Goal: Task Accomplishment & Management: Manage account settings

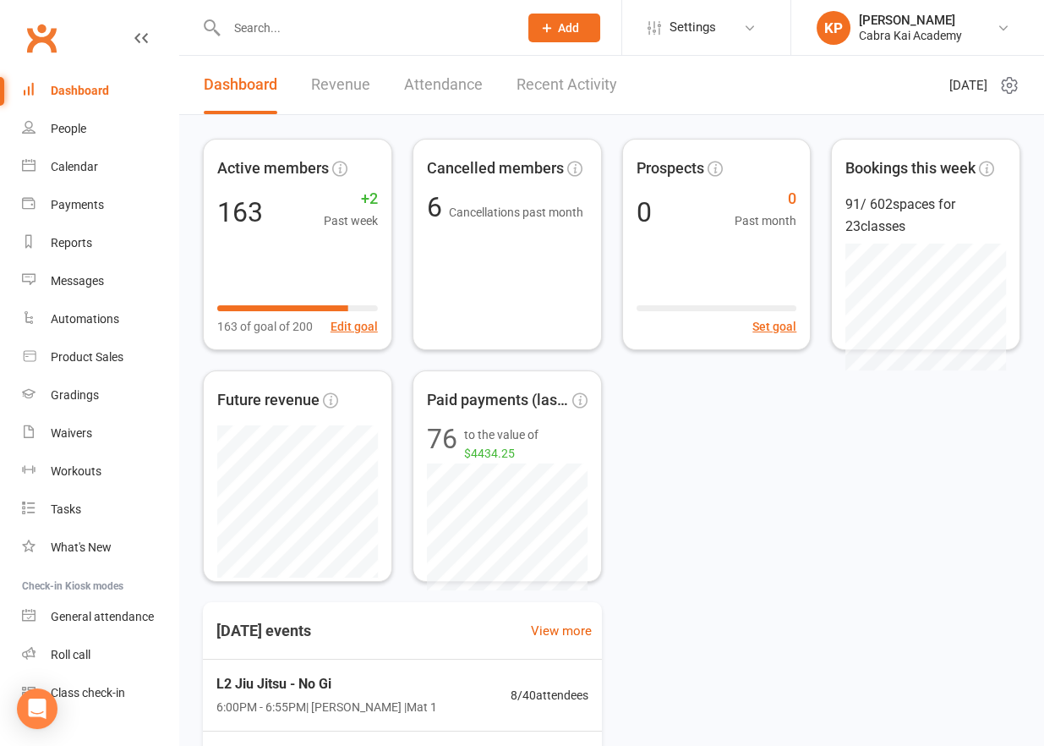
click at [287, 33] on input "text" at bounding box center [364, 28] width 285 height 24
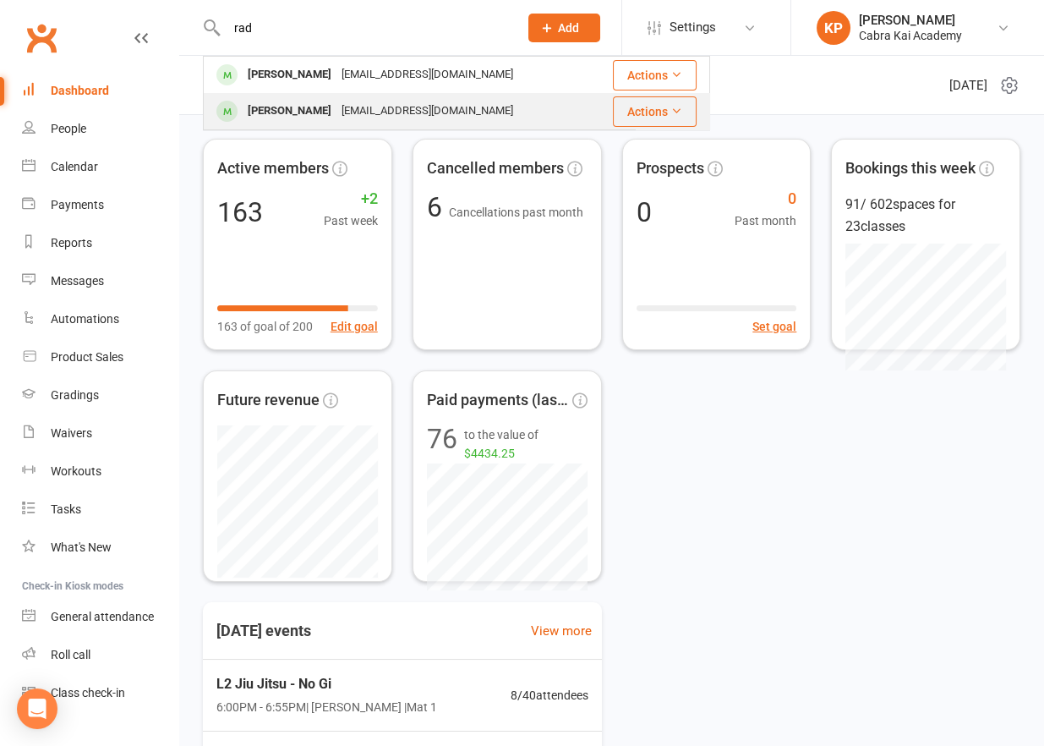
type input "rad"
click at [315, 105] on div "[PERSON_NAME]" at bounding box center [290, 111] width 94 height 25
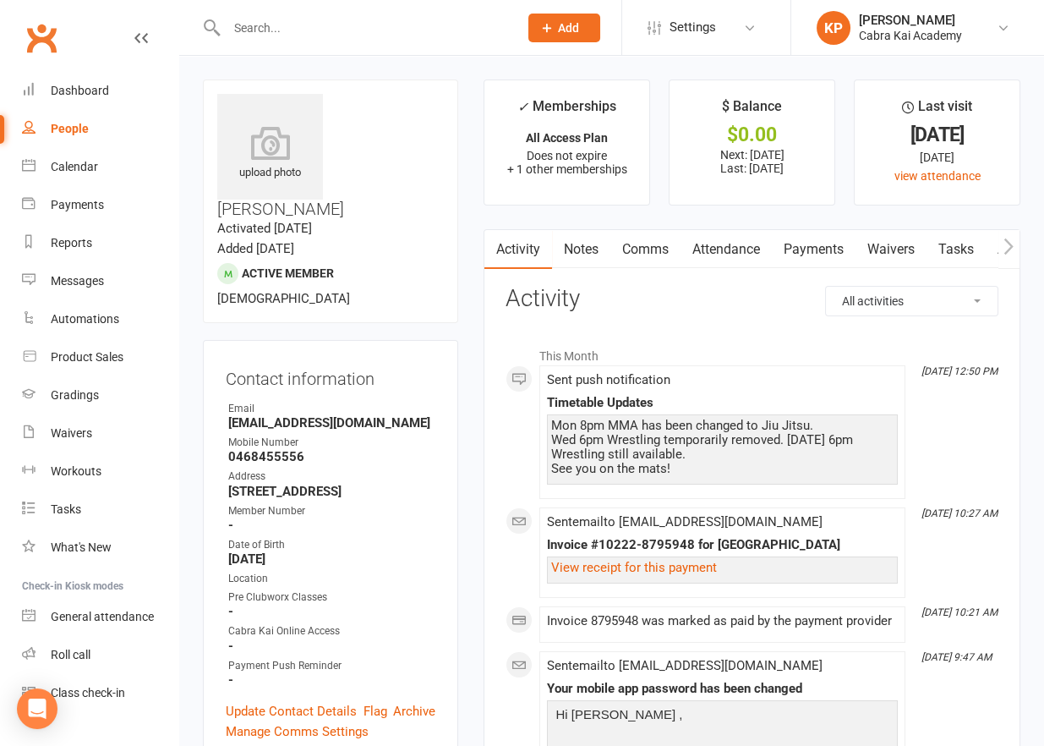
click at [839, 240] on link "Payments" at bounding box center [814, 249] width 84 height 39
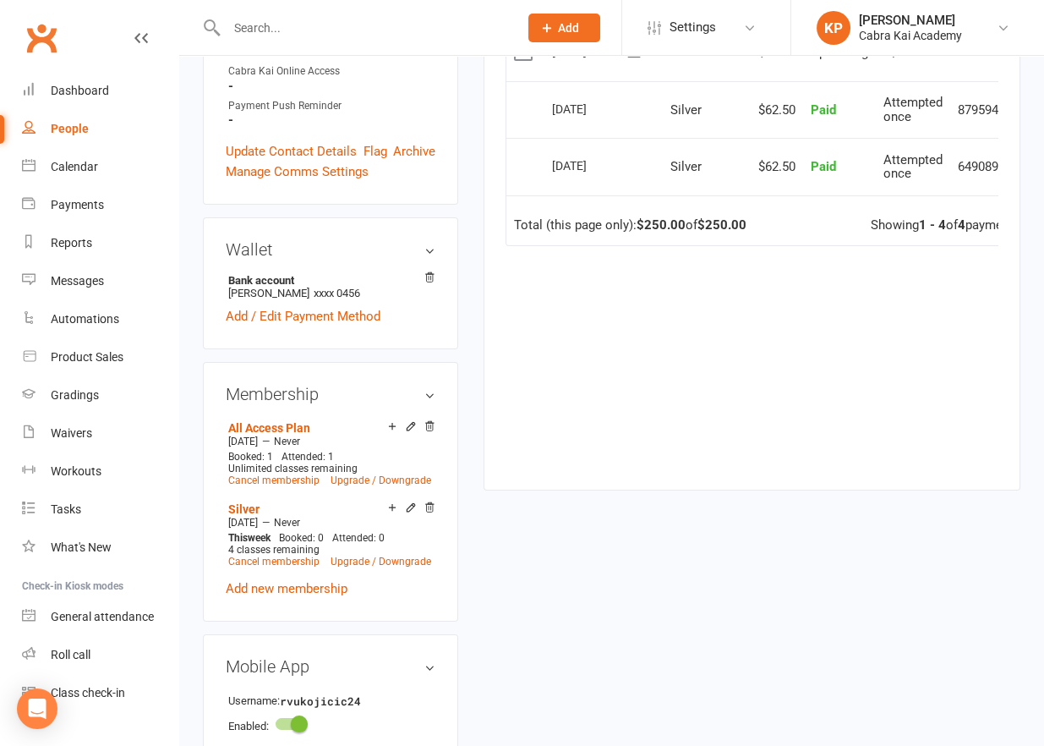
scroll to position [592, 0]
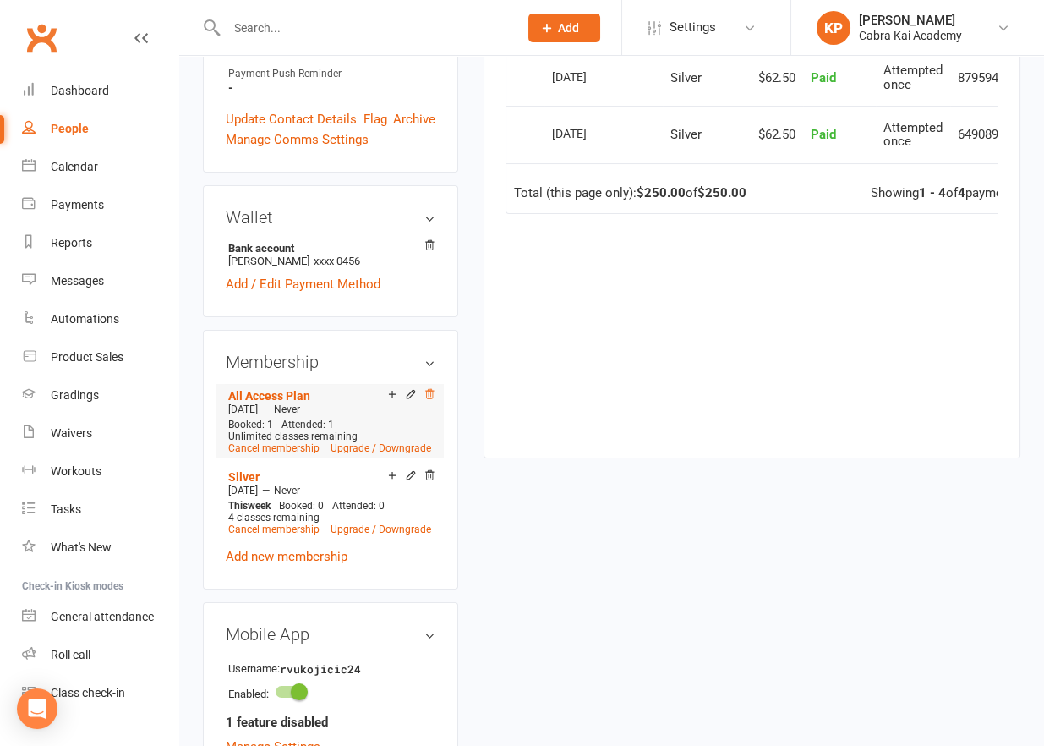
click at [429, 388] on icon at bounding box center [430, 394] width 12 height 12
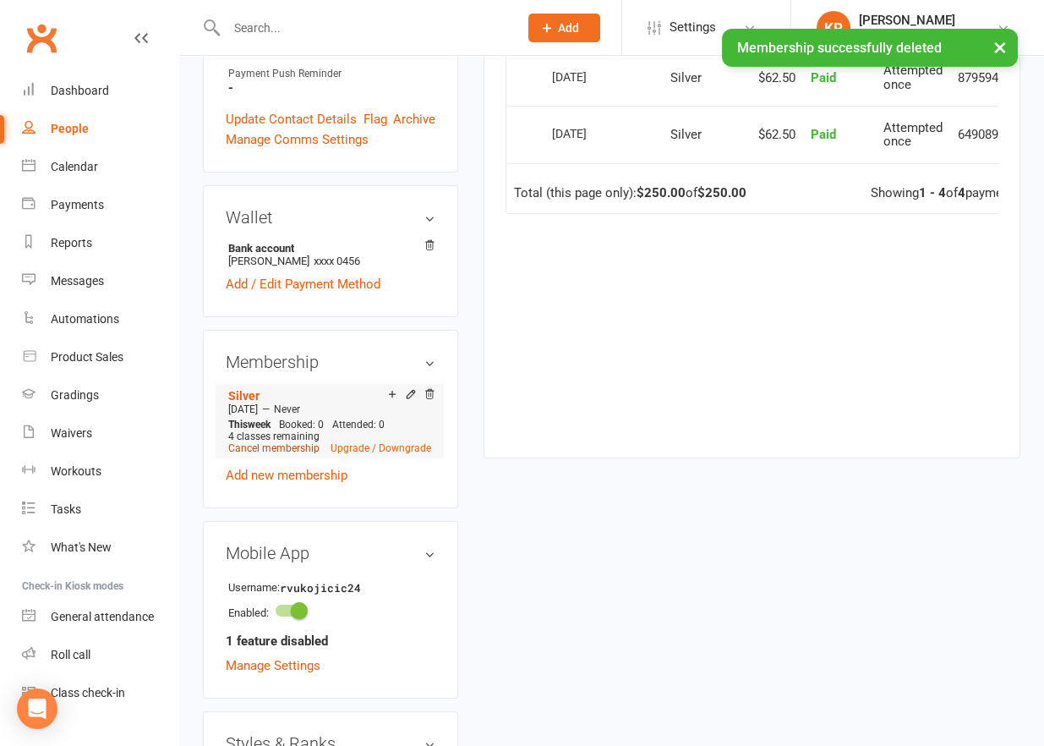
click at [266, 442] on link "Cancel membership" at bounding box center [273, 448] width 91 height 12
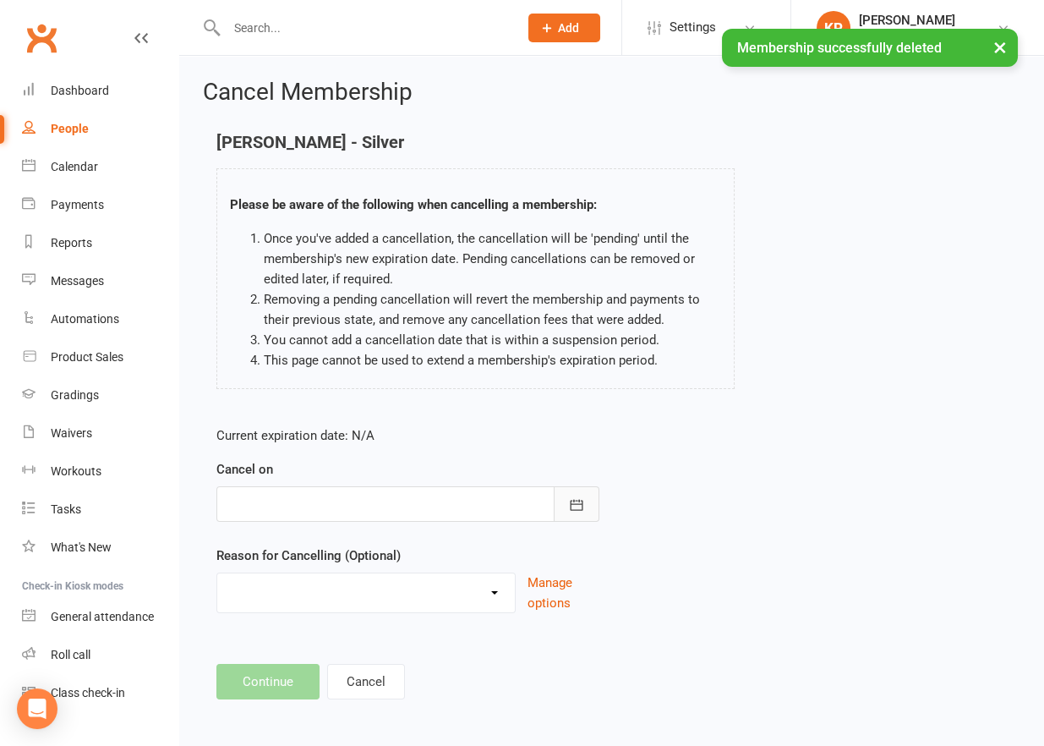
click at [572, 503] on icon "button" at bounding box center [576, 504] width 13 height 11
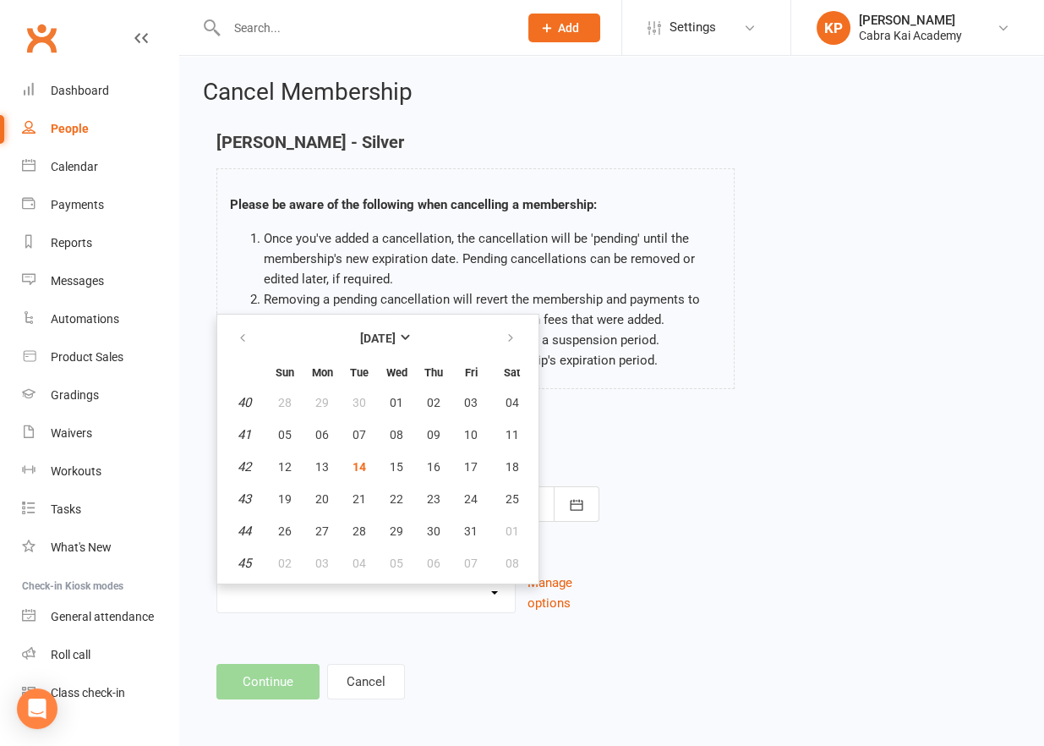
click at [722, 468] on div "Current expiration date: N/A Cancel on [DATE] Sun Mon Tue Wed Thu Fri Sat 40 28…" at bounding box center [612, 525] width 816 height 224
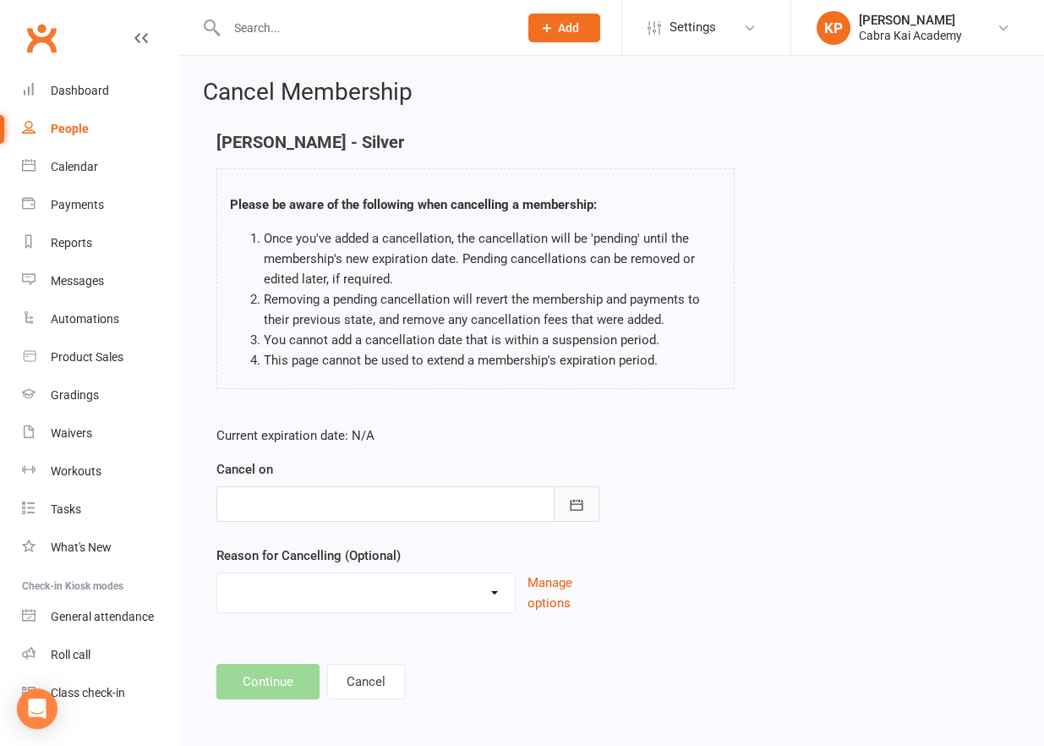
click at [572, 504] on icon "button" at bounding box center [576, 504] width 17 height 17
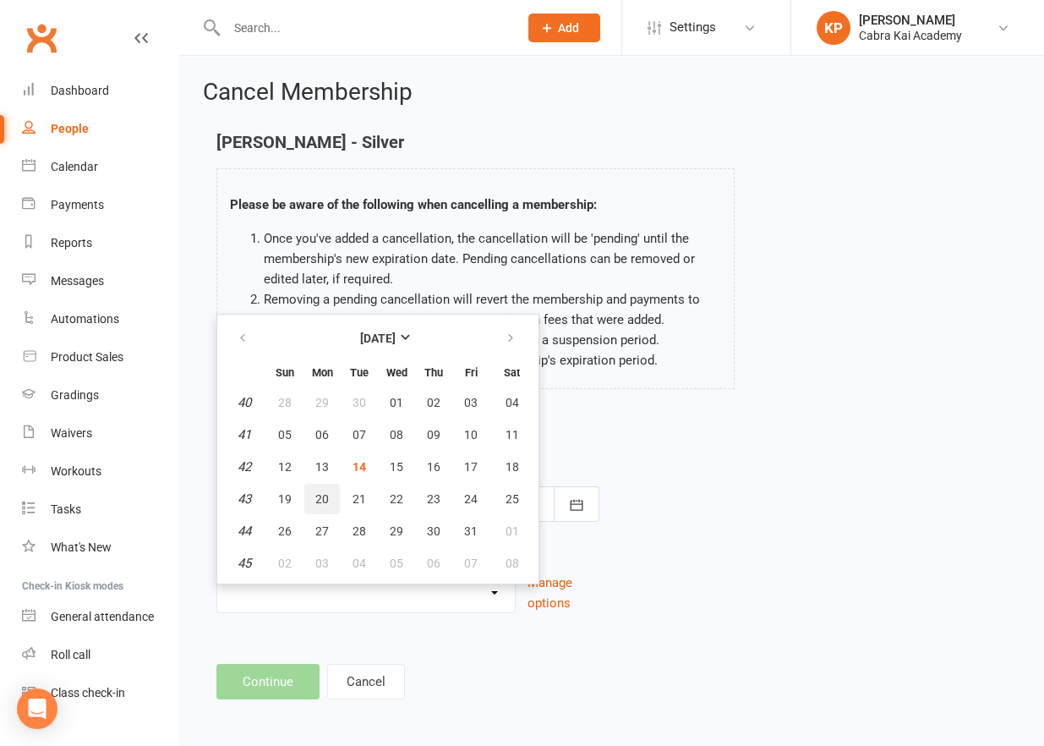
click at [320, 492] on span "20" at bounding box center [322, 499] width 14 height 14
type input "[DATE]"
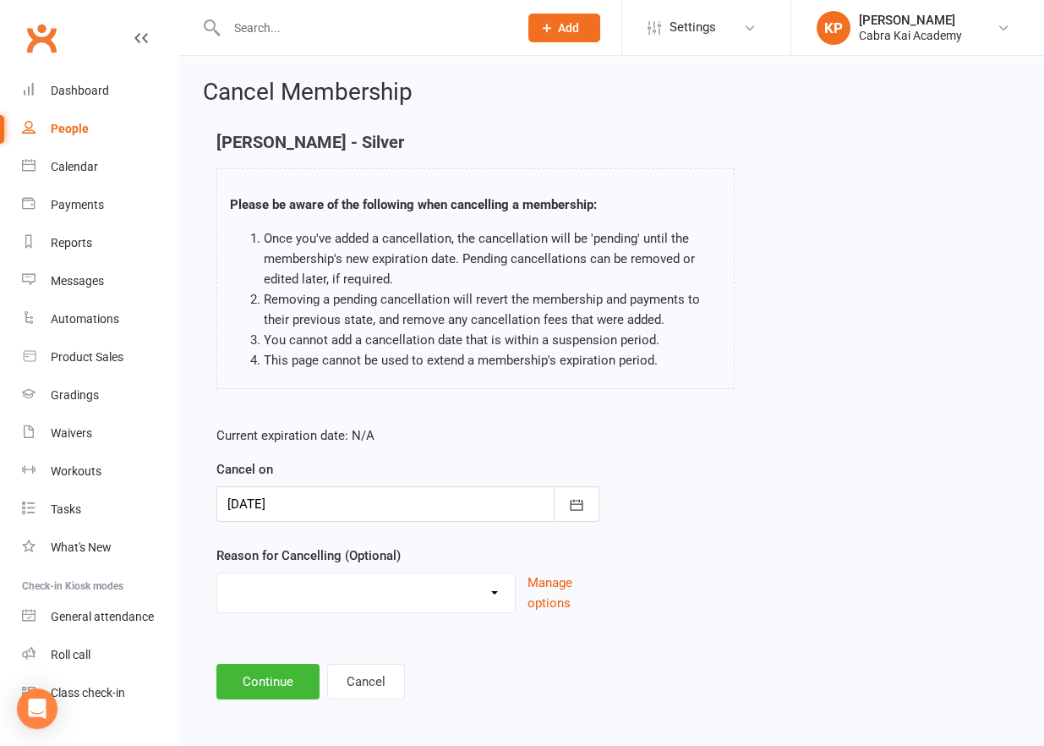
click at [501, 601] on select "Changed Gyms Family Financial Health Holiday Injury Issues No time/busy Relocat…" at bounding box center [366, 590] width 298 height 34
select select "7"
click at [217, 573] on select "Changed Gyms Family Financial Health Holiday Injury Issues No time/busy Relocat…" at bounding box center [366, 590] width 298 height 34
click at [767, 610] on div "Current expiration date: N/A Cancel on [DATE] [DATE] Sun Mon Tue Wed Thu Fri Sa…" at bounding box center [612, 525] width 816 height 224
click at [255, 680] on button "Continue" at bounding box center [267, 682] width 103 height 36
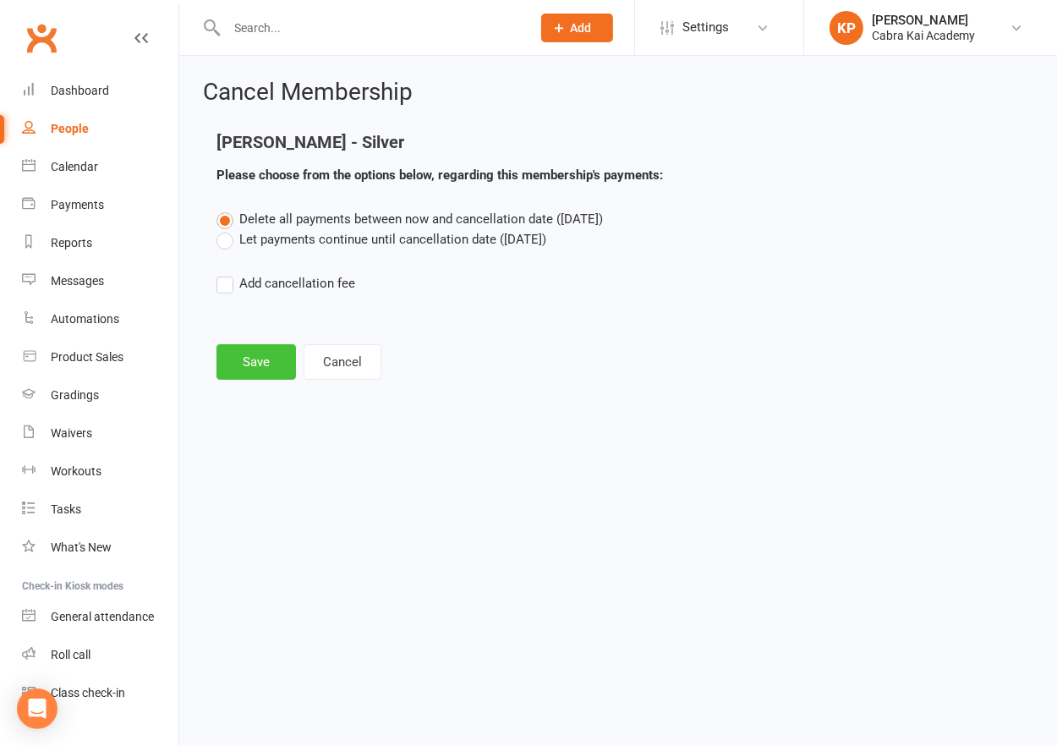
click at [241, 364] on button "Save" at bounding box center [255, 362] width 79 height 36
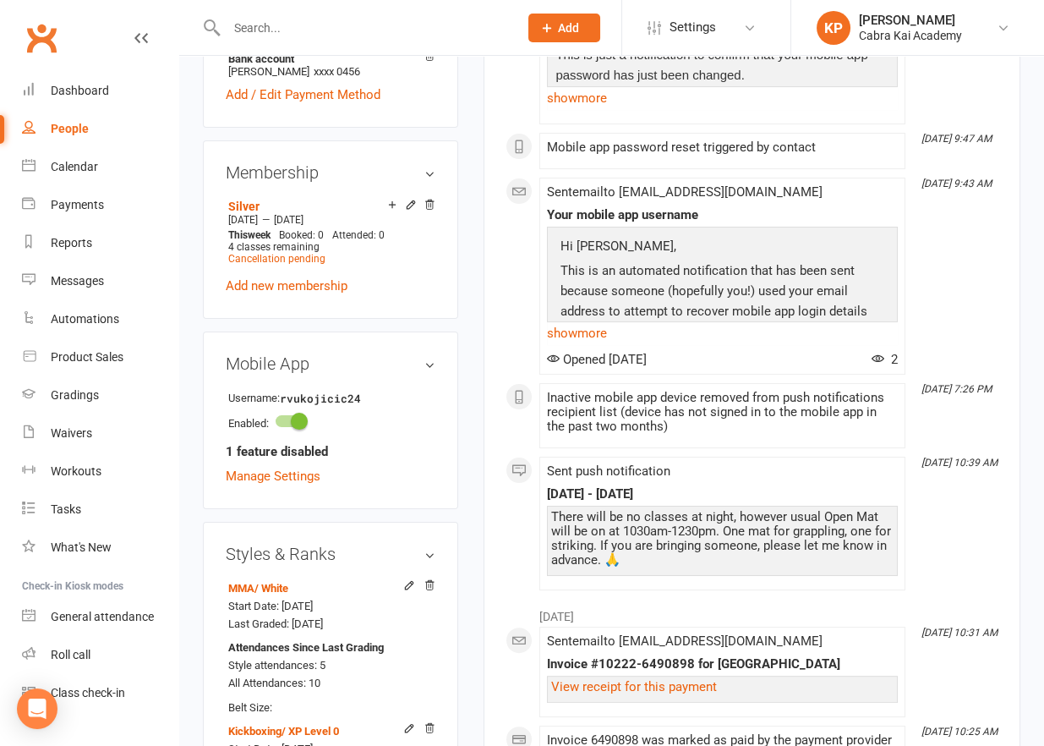
scroll to position [845, 0]
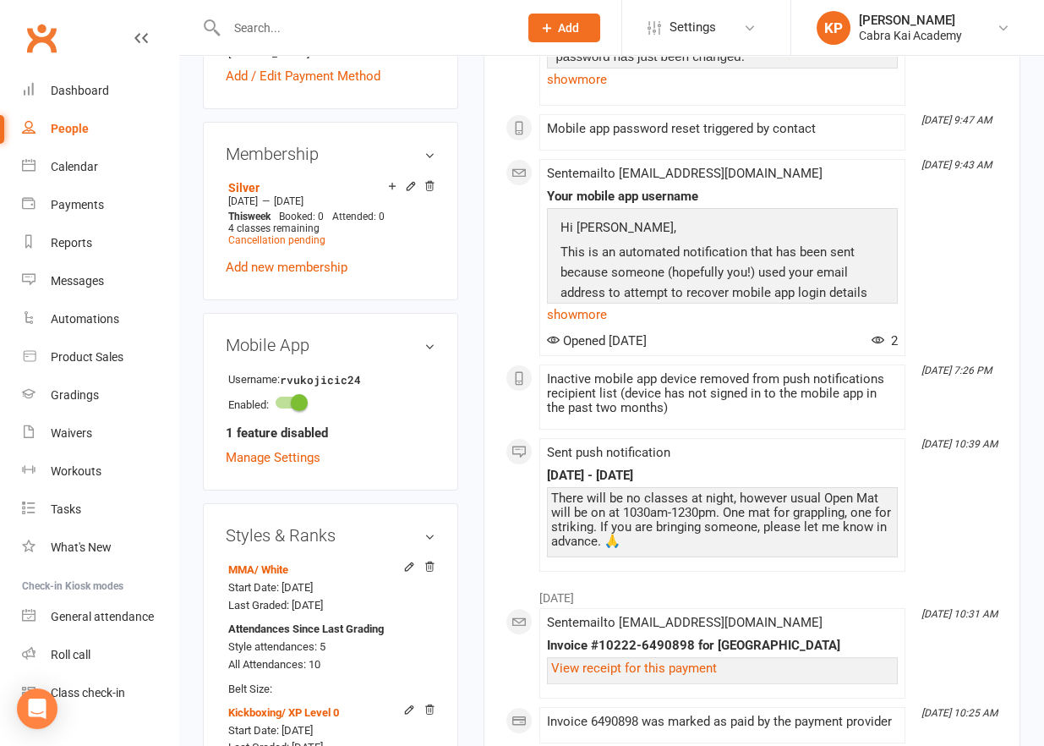
click at [254, 25] on input "text" at bounding box center [364, 28] width 285 height 24
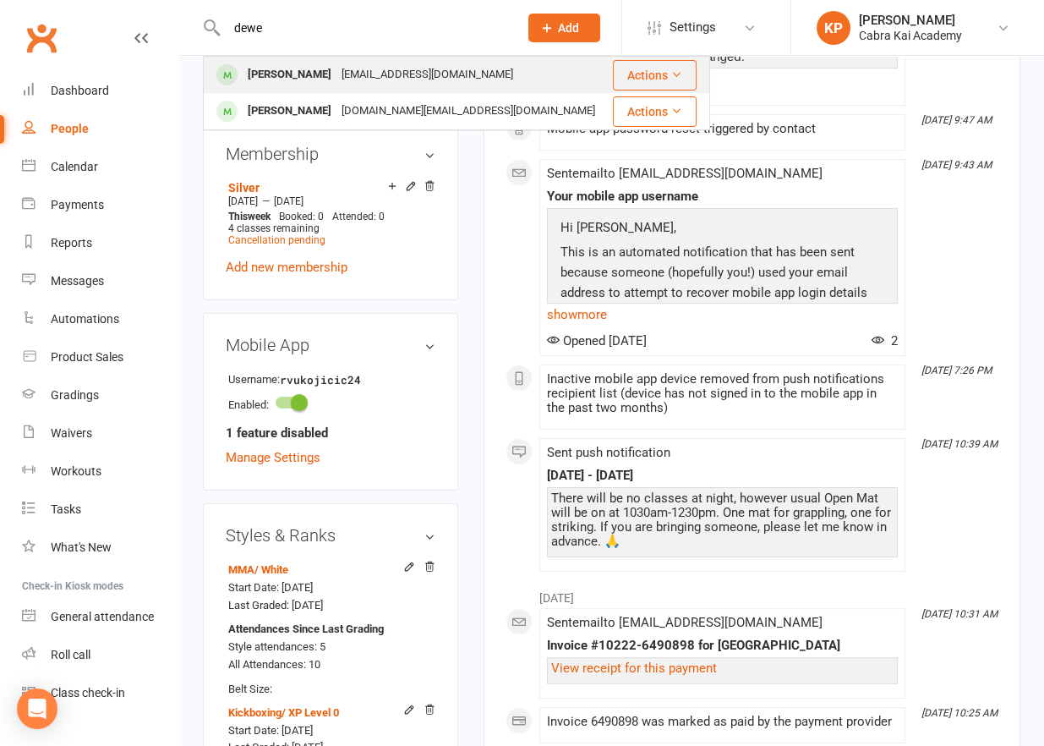
type input "dewe"
click at [313, 74] on div "[PERSON_NAME]" at bounding box center [290, 75] width 94 height 25
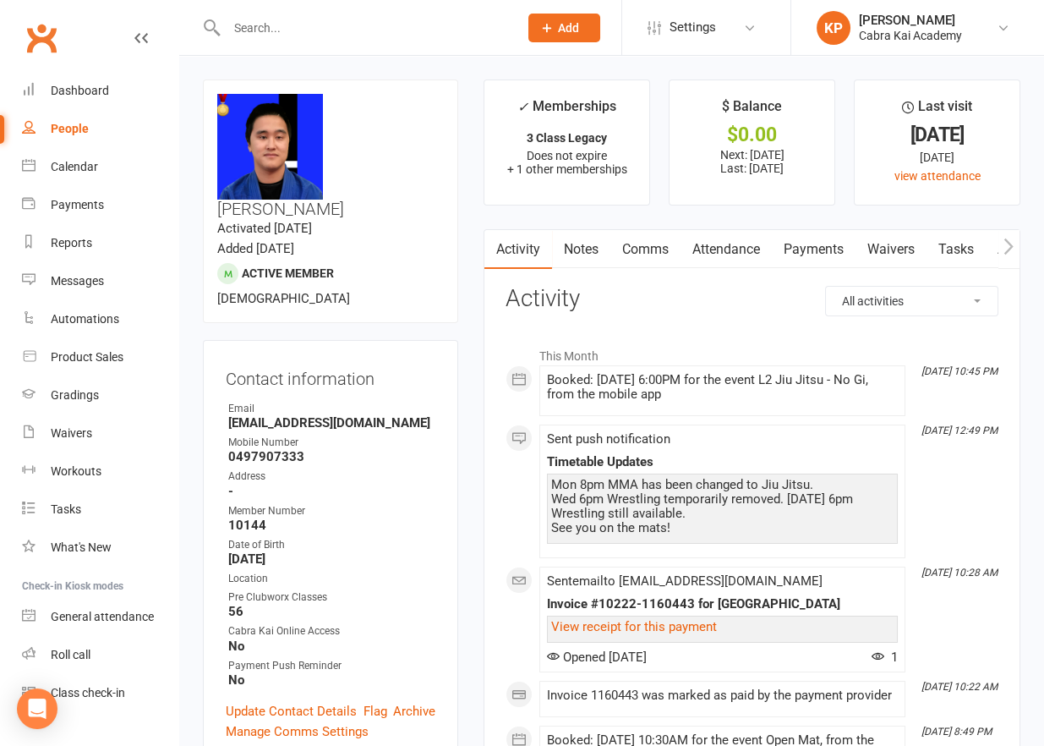
click at [831, 248] on link "Payments" at bounding box center [814, 249] width 84 height 39
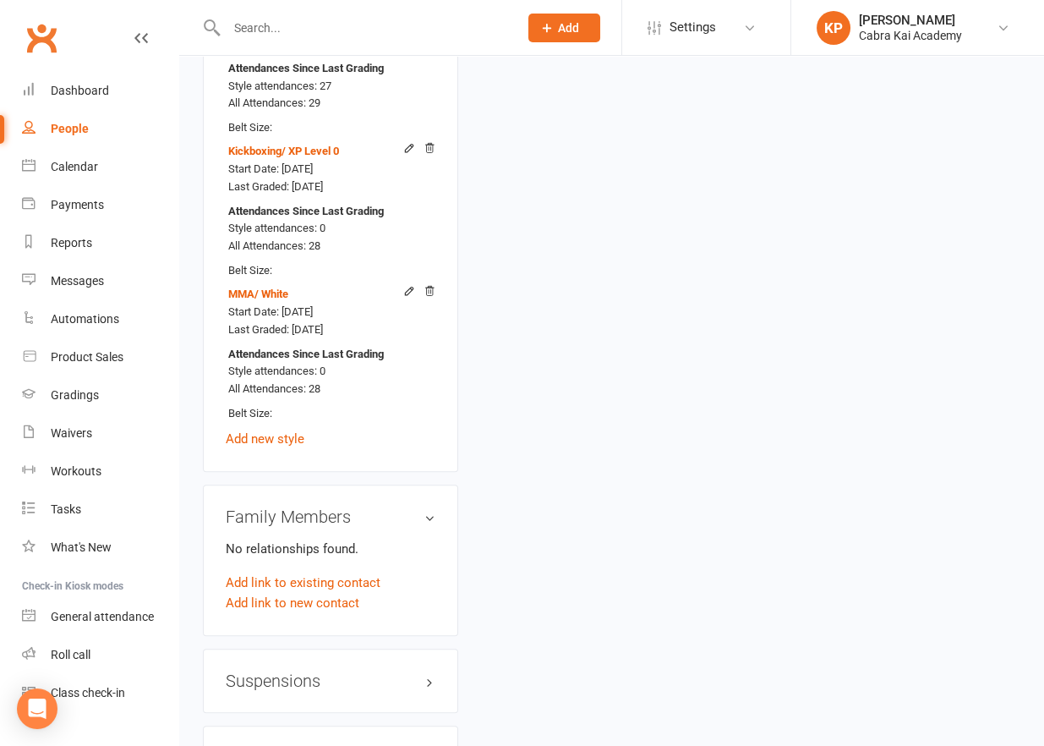
scroll to position [1600, 0]
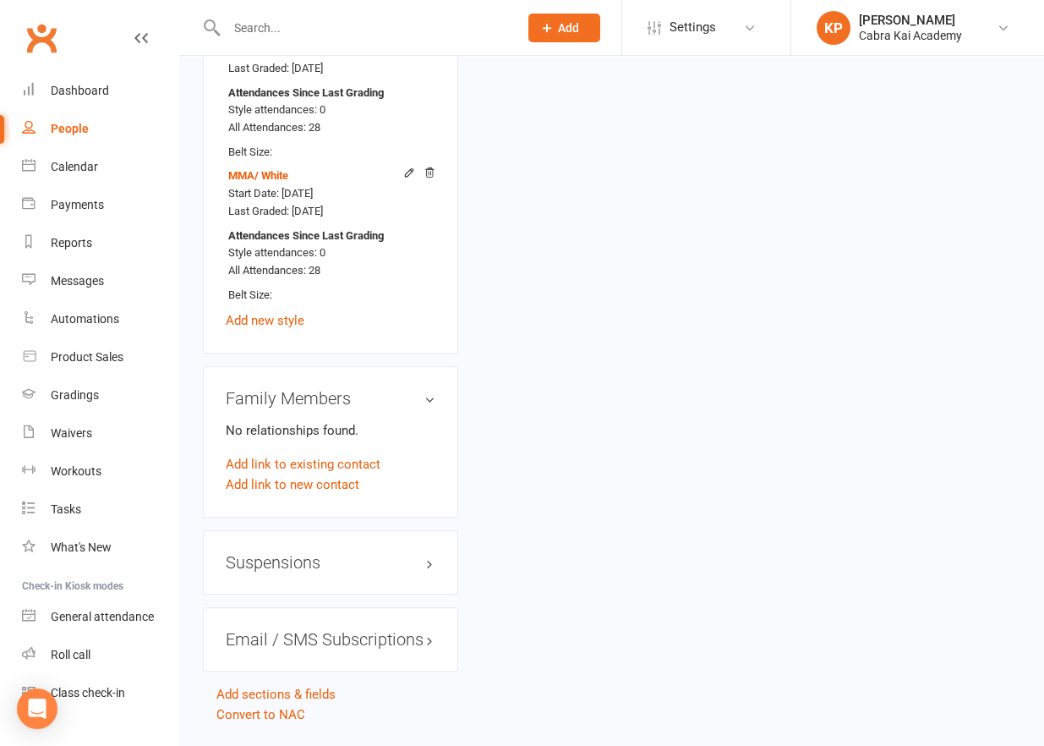
click at [347, 553] on h3 "Suspensions" at bounding box center [331, 562] width 210 height 19
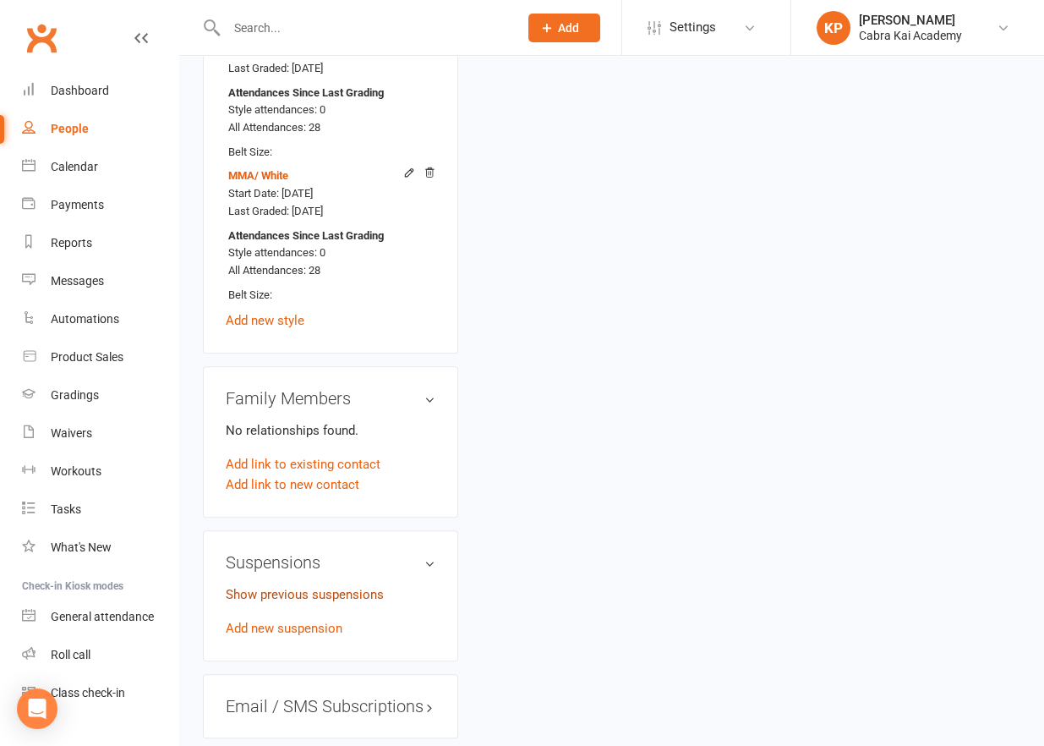
click at [340, 587] on link "Show previous suspensions" at bounding box center [305, 594] width 158 height 15
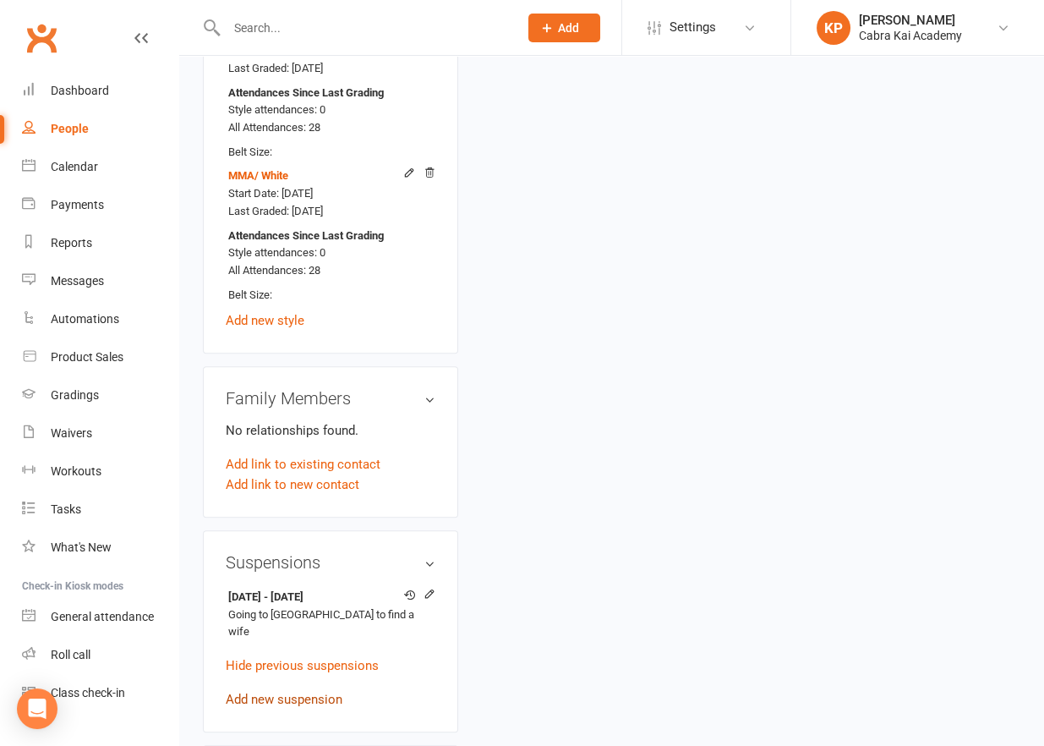
click at [304, 687] on link "Add new suspension" at bounding box center [284, 699] width 117 height 15
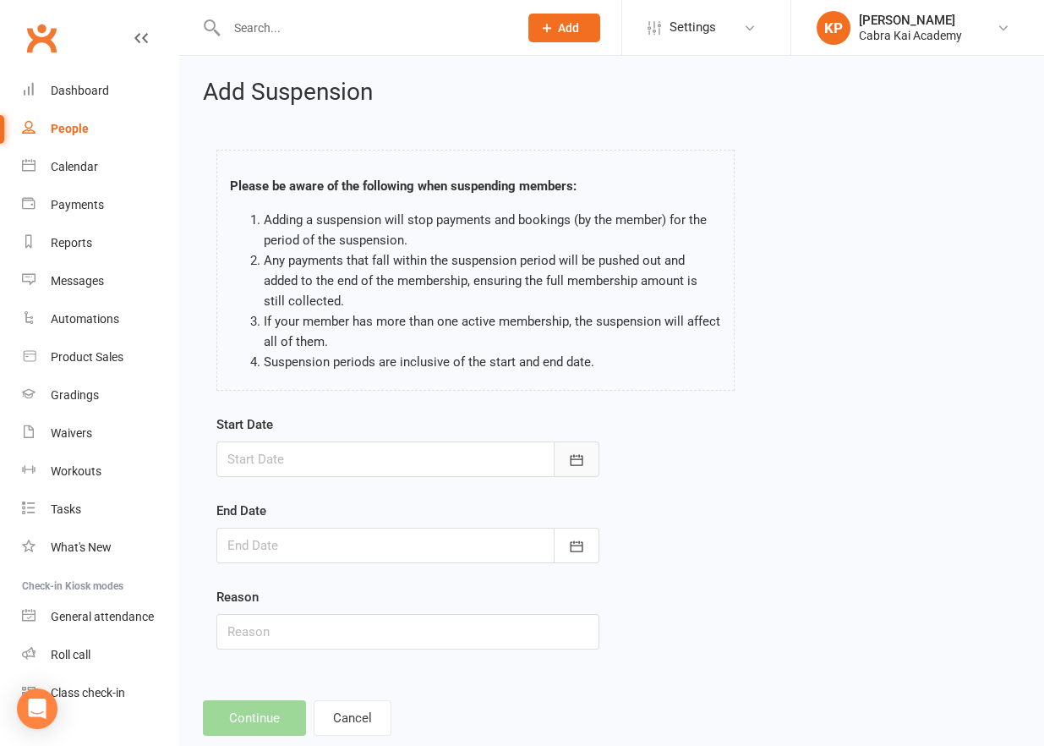
click at [573, 452] on icon "button" at bounding box center [576, 459] width 17 height 17
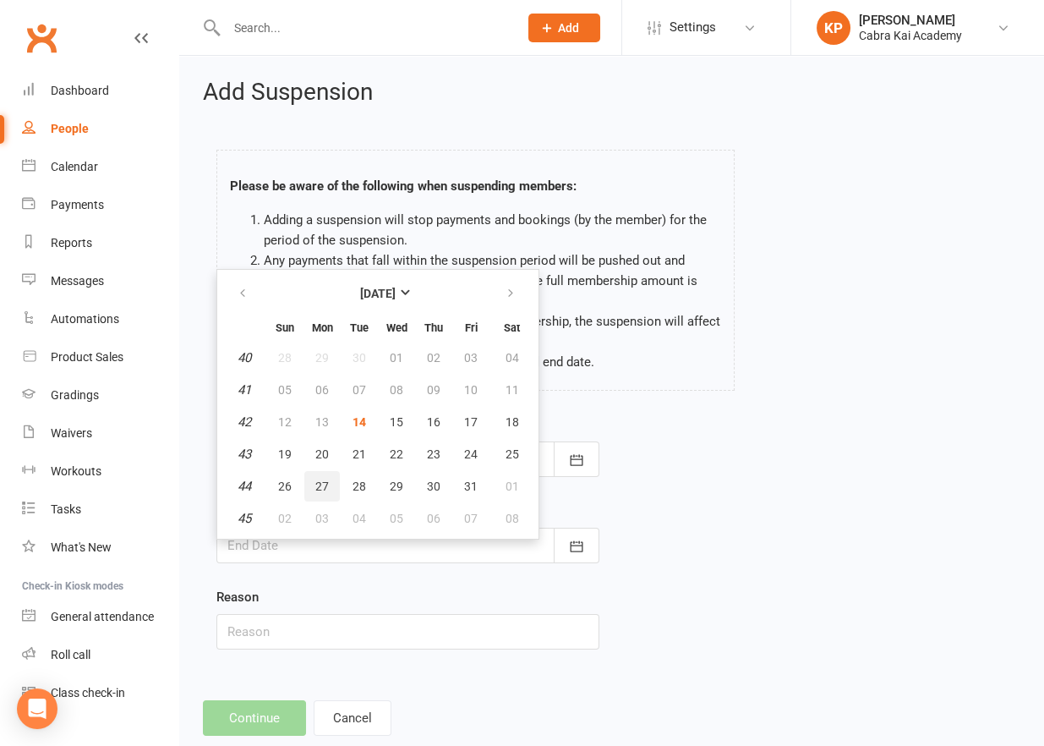
click at [325, 479] on span "27" at bounding box center [322, 486] width 14 height 14
type input "[DATE]"
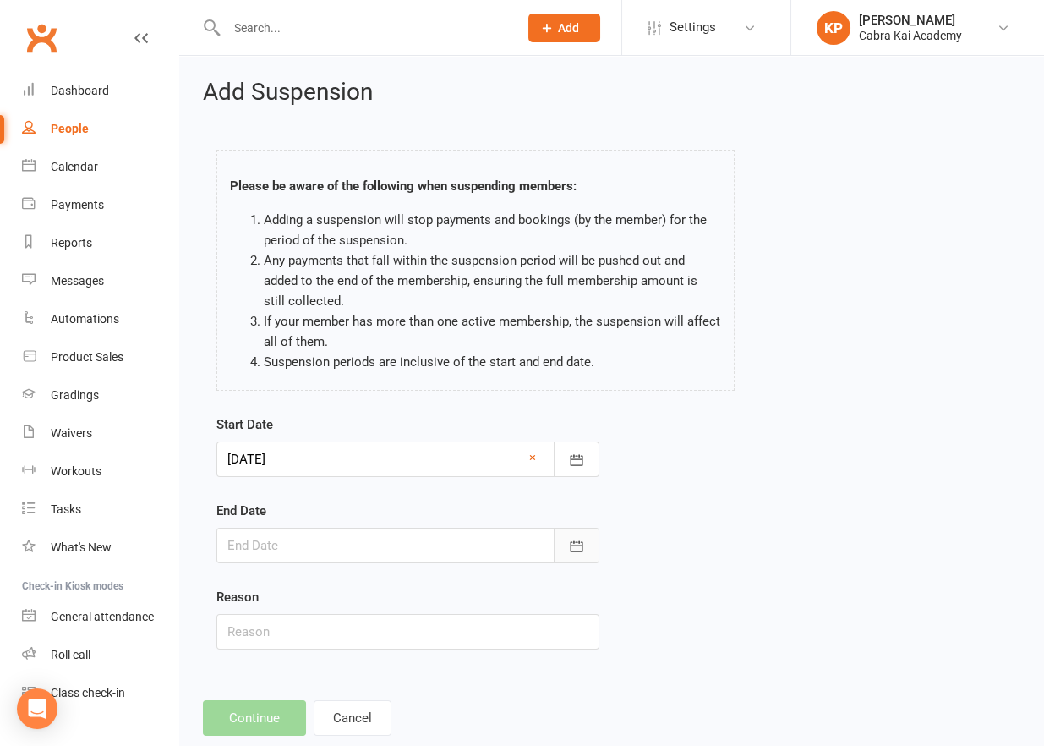
click at [579, 553] on icon "button" at bounding box center [576, 546] width 17 height 17
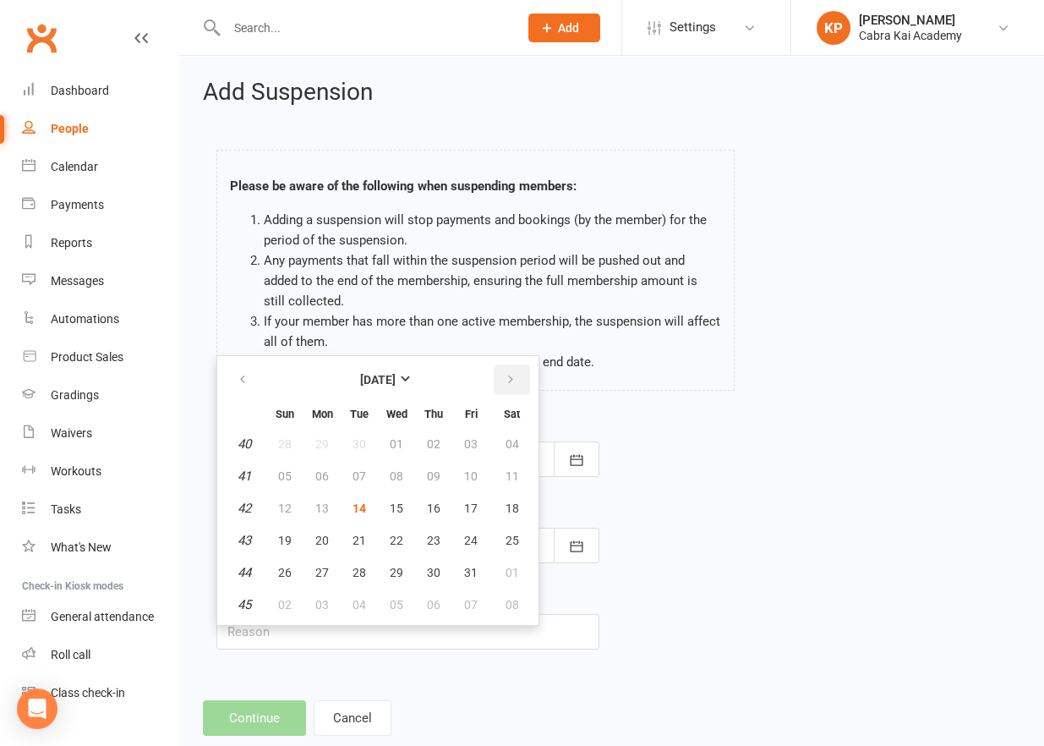
click at [505, 378] on icon "button" at bounding box center [511, 380] width 12 height 14
click at [279, 503] on span "09" at bounding box center [285, 508] width 14 height 14
type input "[DATE]"
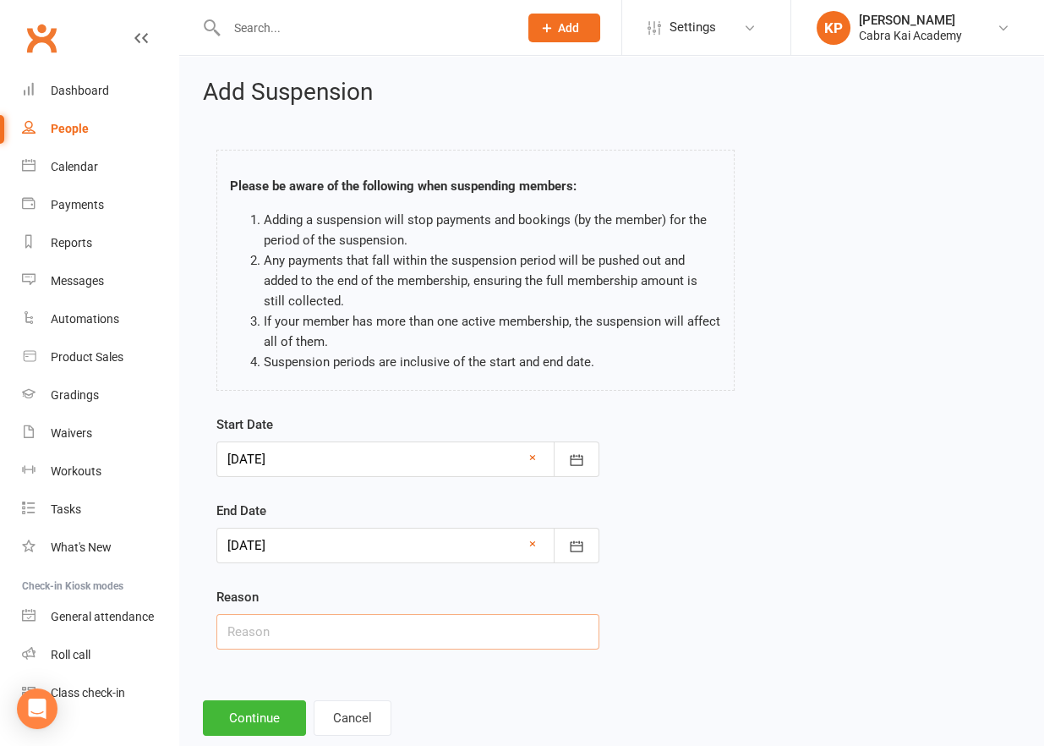
drag, startPoint x: 308, startPoint y: 632, endPoint x: 324, endPoint y: 632, distance: 16.1
click at [308, 632] on input "text" at bounding box center [407, 632] width 383 height 36
paste input "Going to [GEOGRAPHIC_DATA]"
type input "Going to [GEOGRAPHIC_DATA]"
click at [805, 611] on div "Start Date [DATE] [DATE] Sun Mon Tue Wed Thu Fri Sat 40 28 29 30 01 02 03 04 41…" at bounding box center [612, 543] width 816 height 259
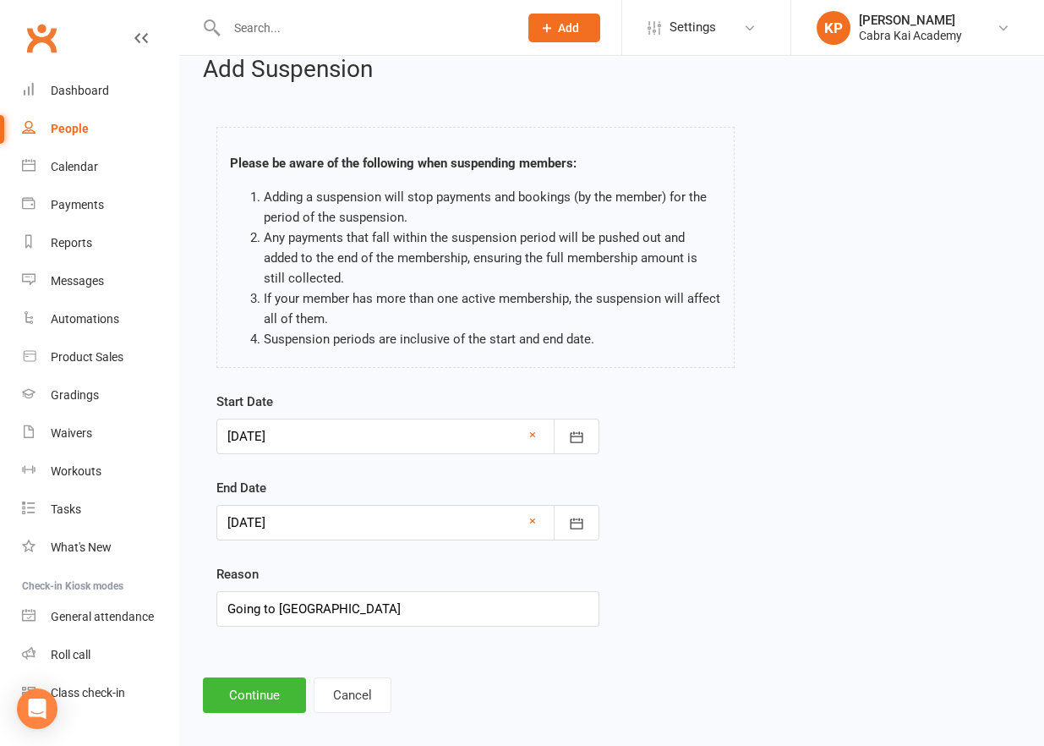
scroll to position [36, 0]
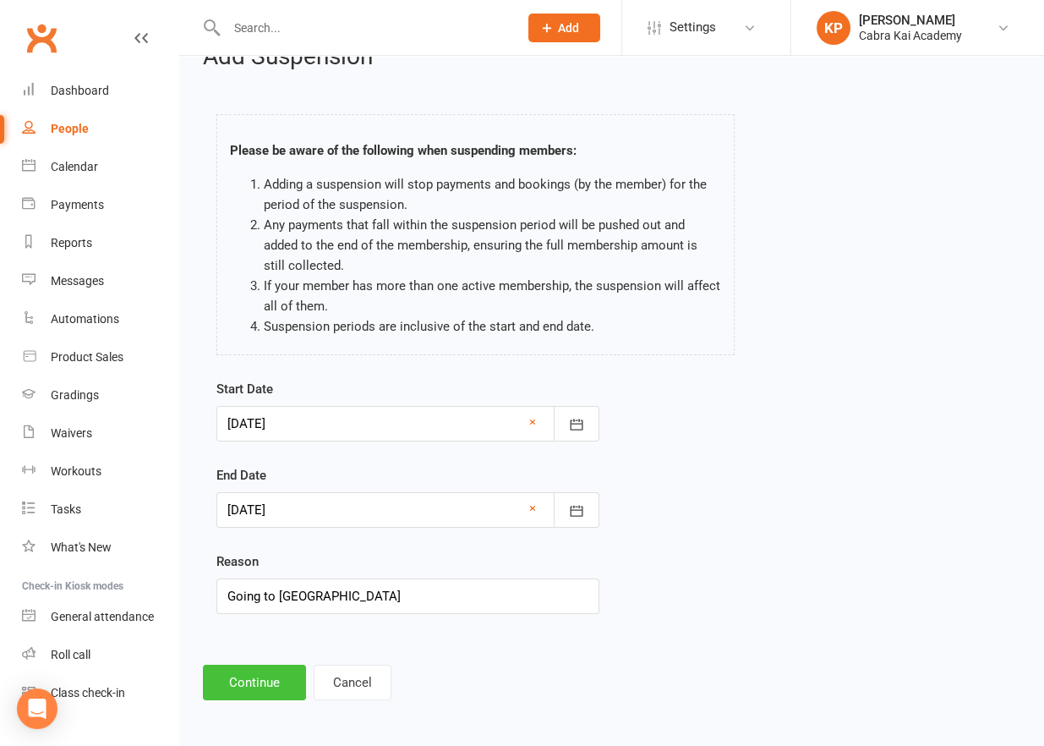
click at [240, 678] on button "Continue" at bounding box center [254, 683] width 103 height 36
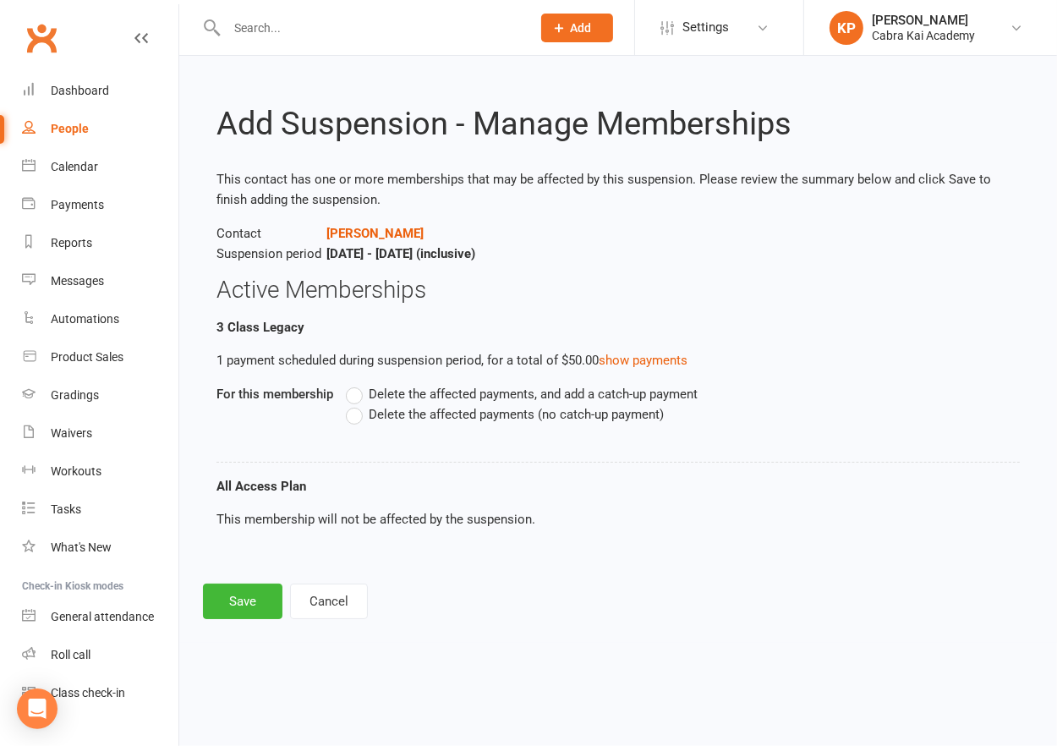
click at [457, 408] on span "Delete the affected payments (no catch-up payment)" at bounding box center [516, 413] width 295 height 18
click at [357, 404] on input "Delete the affected payments (no catch-up payment)" at bounding box center [351, 404] width 11 height 0
click at [232, 590] on button "Save" at bounding box center [242, 601] width 79 height 36
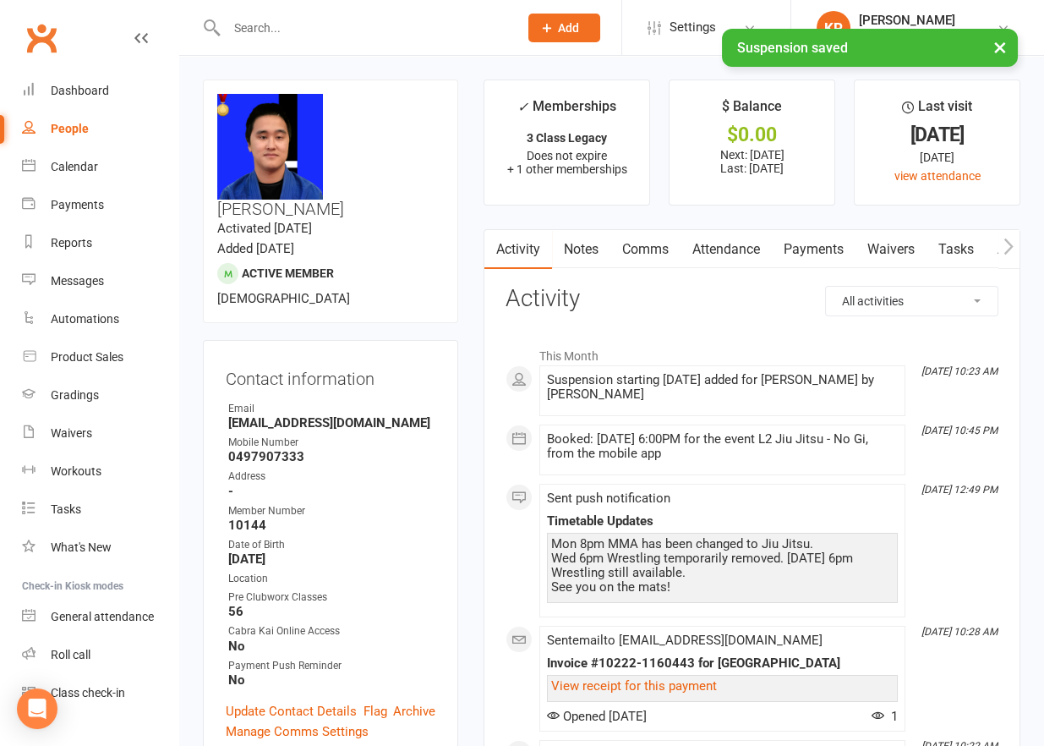
click at [657, 248] on link "Comms" at bounding box center [645, 249] width 70 height 39
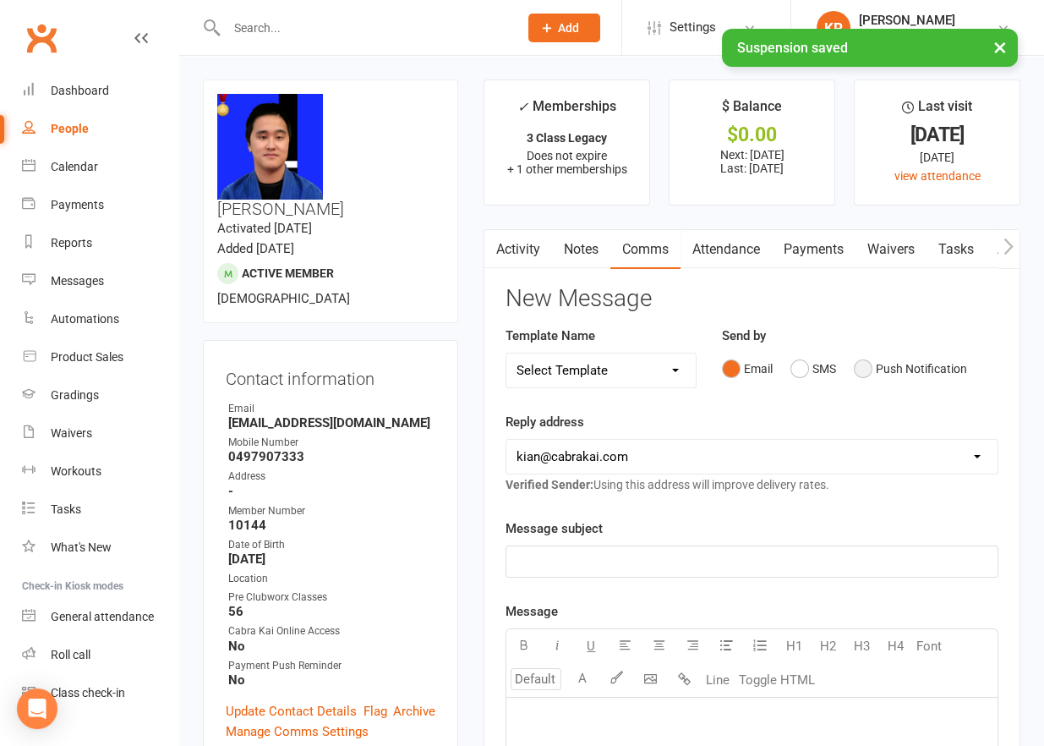
click at [911, 371] on button "Push Notification" at bounding box center [910, 369] width 113 height 32
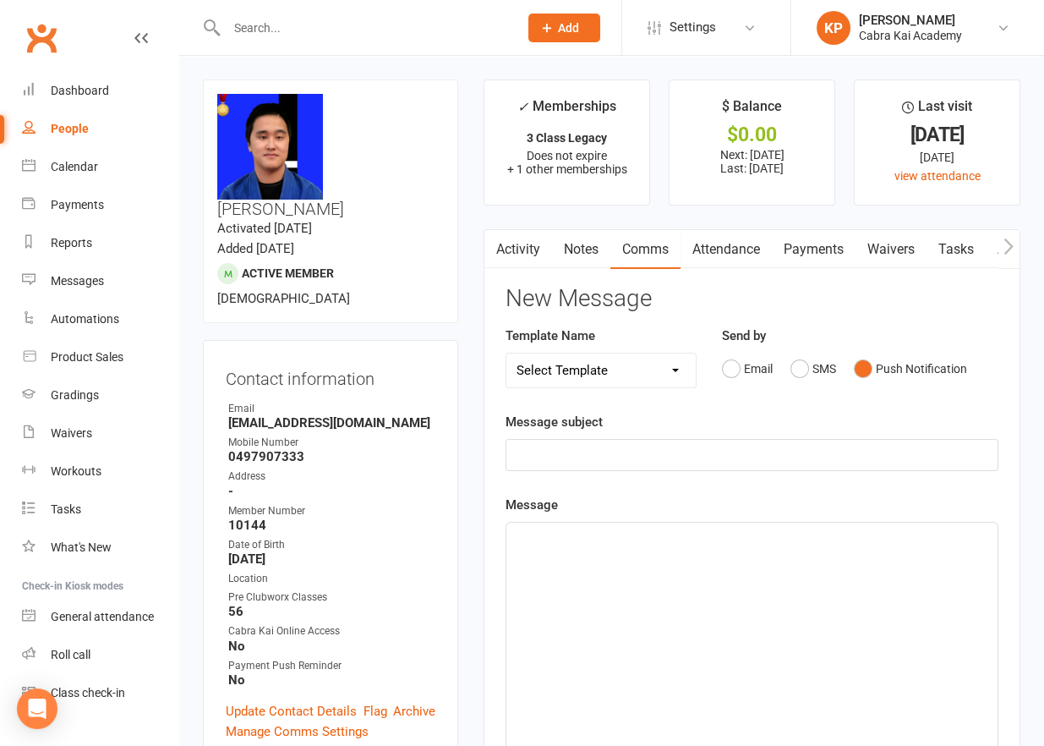
drag, startPoint x: 721, startPoint y: 407, endPoint x: 687, endPoint y: 386, distance: 39.4
click at [721, 407] on div "Send by Email SMS Push Notification" at bounding box center [860, 367] width 302 height 83
click at [665, 373] on select "Select Template [SMS] [Default template - review before using] Appointment remi…" at bounding box center [600, 370] width 189 height 34
select select "20"
click at [506, 353] on select "Select Template [SMS] [Default template - review before using] Appointment remi…" at bounding box center [600, 370] width 189 height 34
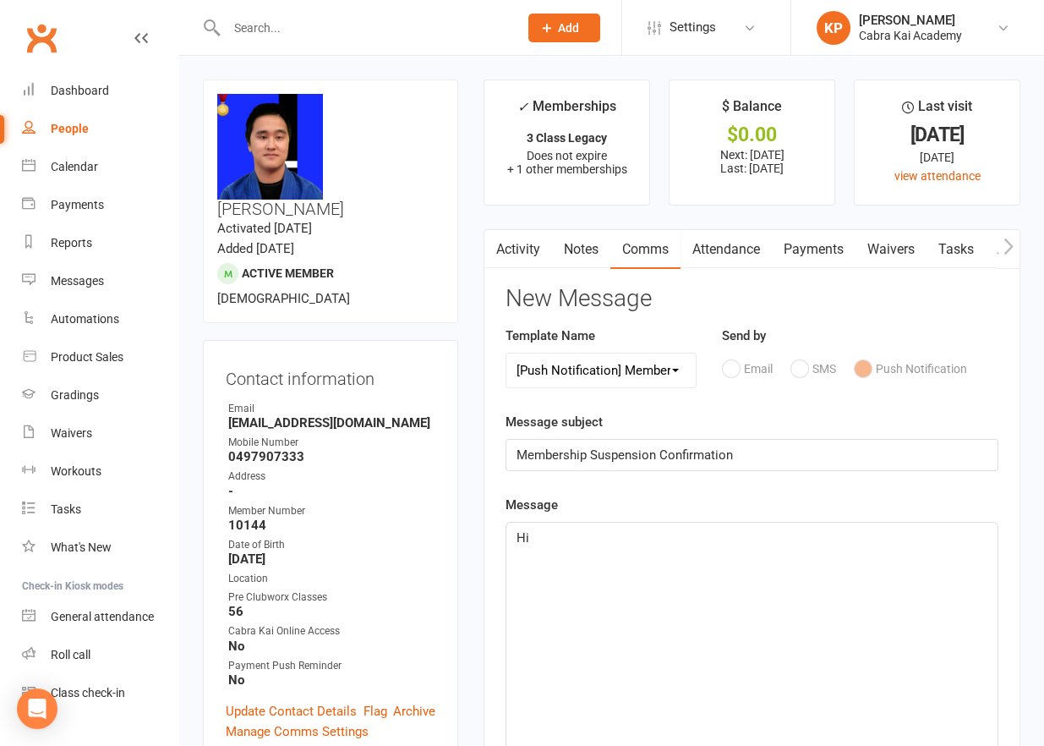
click at [746, 596] on div "Hi" at bounding box center [751, 649] width 491 height 254
click at [525, 530] on span "Hi" at bounding box center [523, 537] width 13 height 15
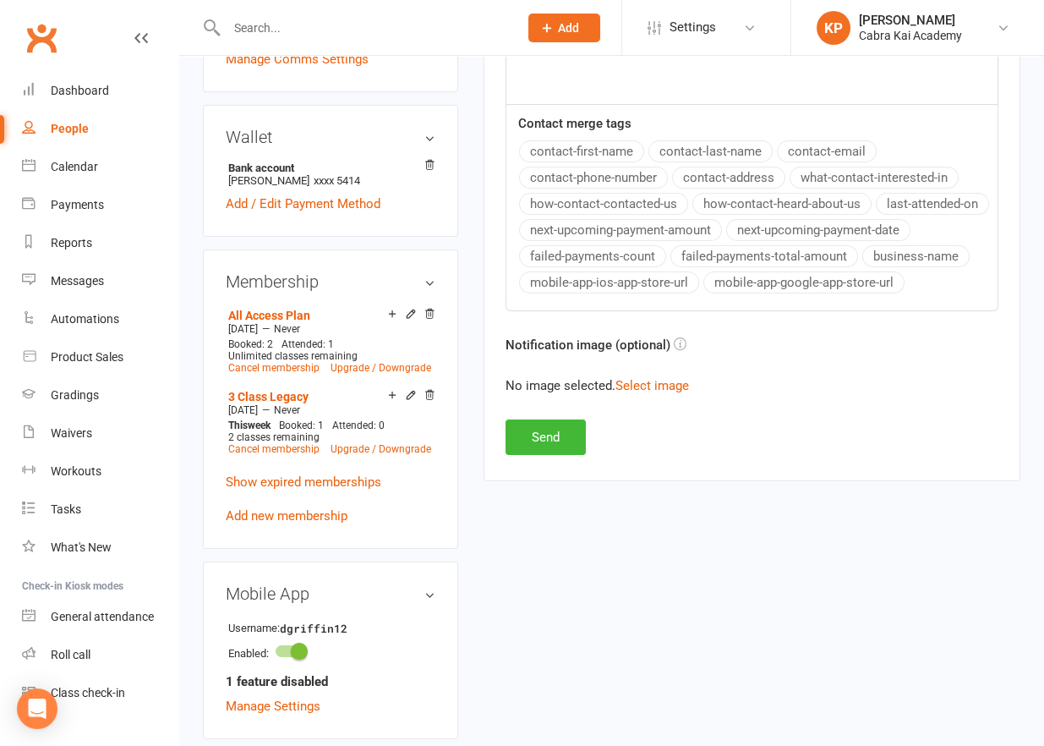
scroll to position [676, 0]
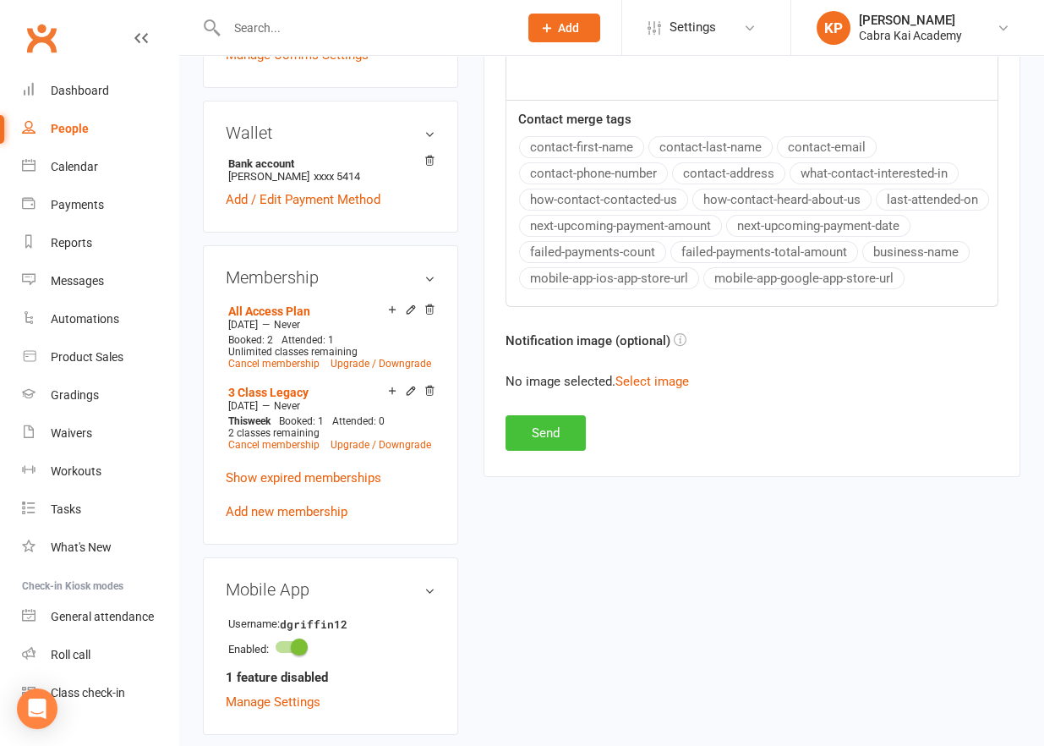
click at [555, 427] on button "Send" at bounding box center [546, 433] width 80 height 36
select select
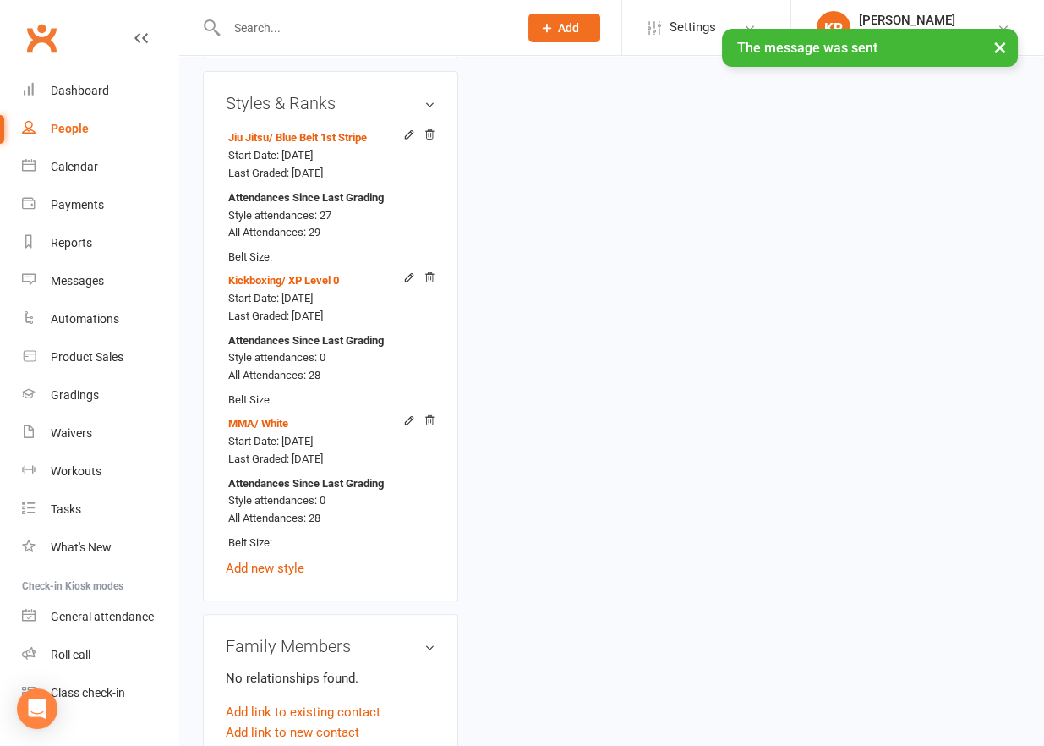
scroll to position [1600, 0]
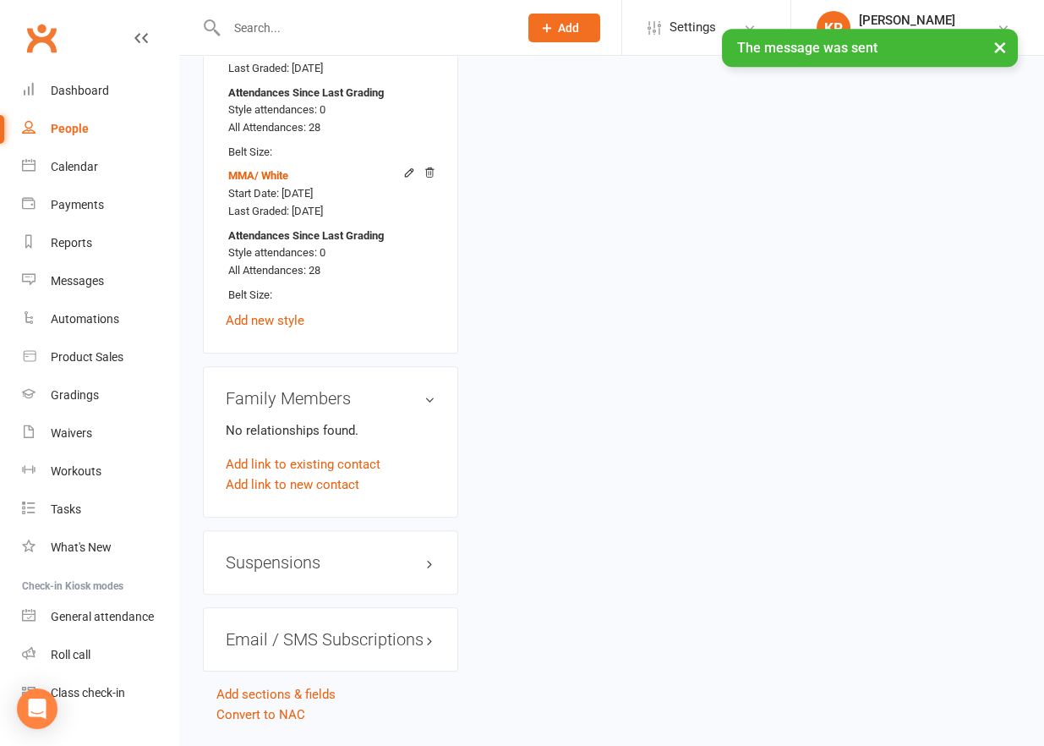
click at [437, 530] on div "Suspensions" at bounding box center [330, 562] width 255 height 64
click at [429, 553] on h3 "Suspensions" at bounding box center [331, 562] width 210 height 19
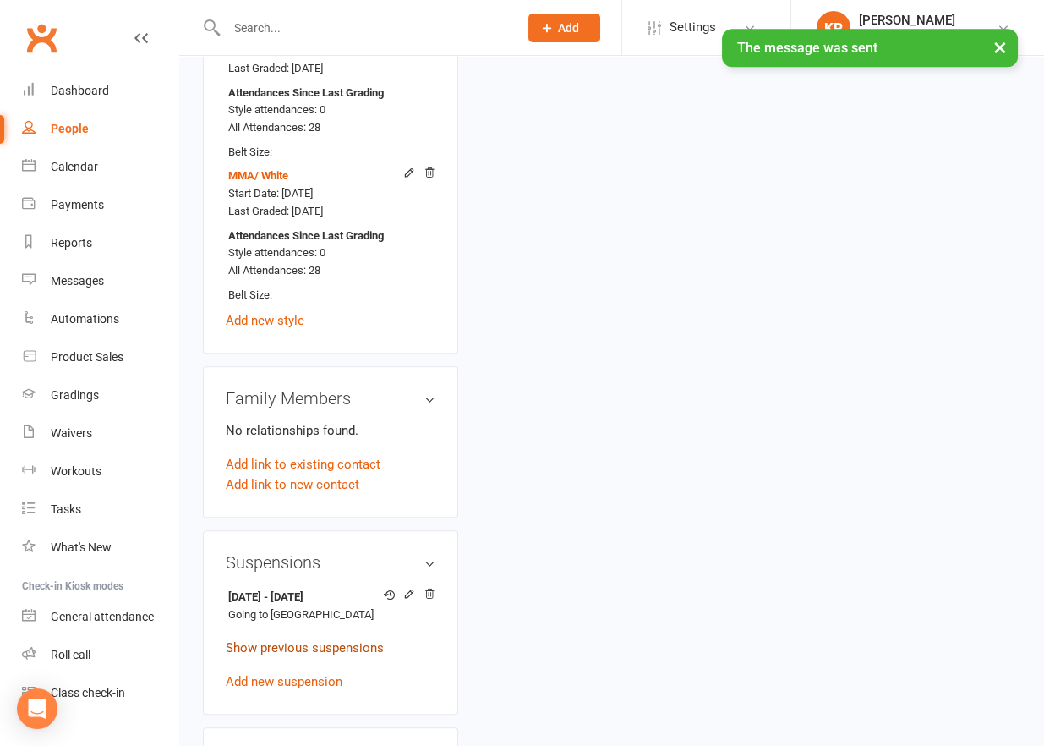
click at [344, 640] on link "Show previous suspensions" at bounding box center [305, 647] width 158 height 15
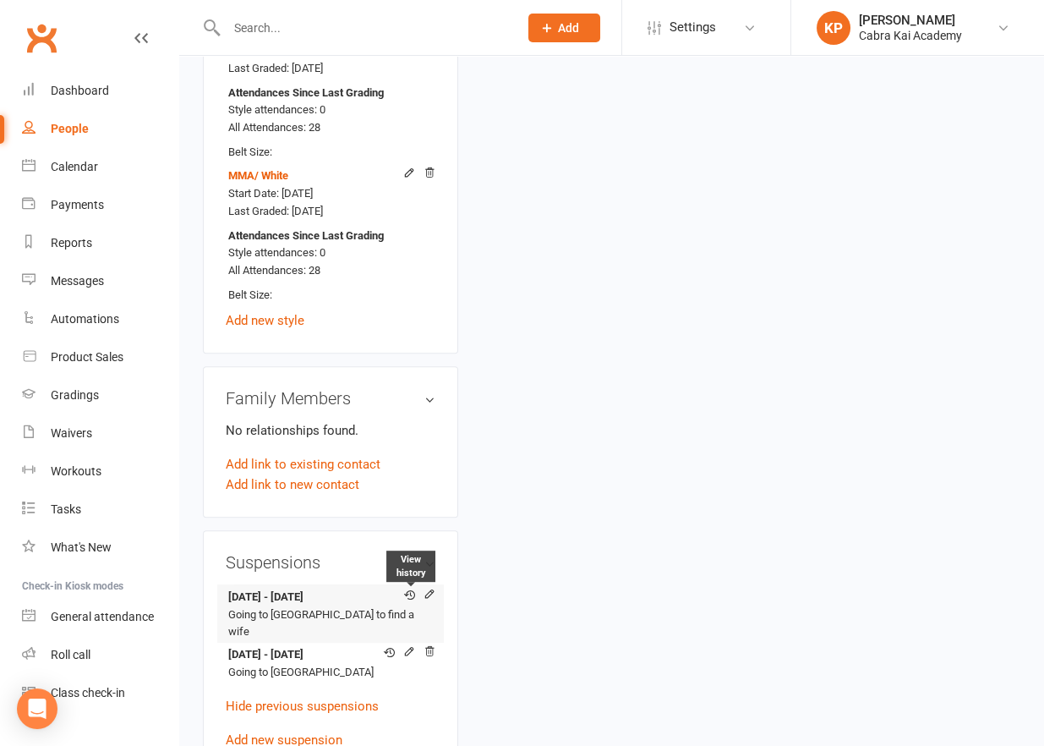
click at [406, 589] on icon at bounding box center [409, 594] width 11 height 11
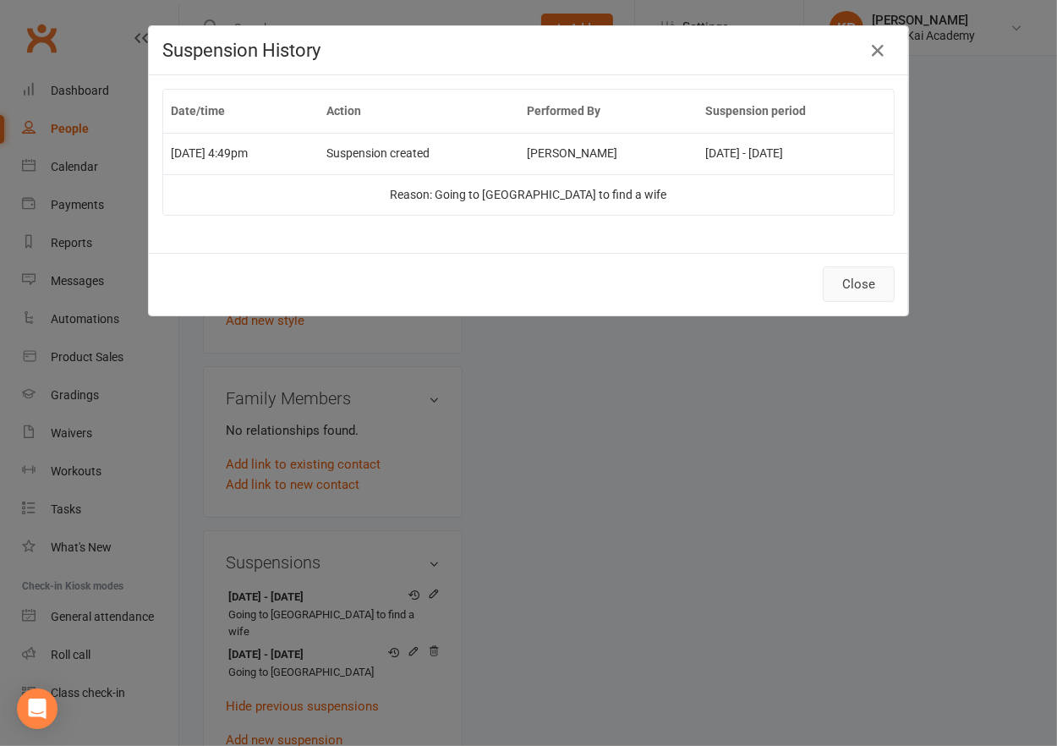
click at [859, 282] on button "Close" at bounding box center [859, 284] width 72 height 36
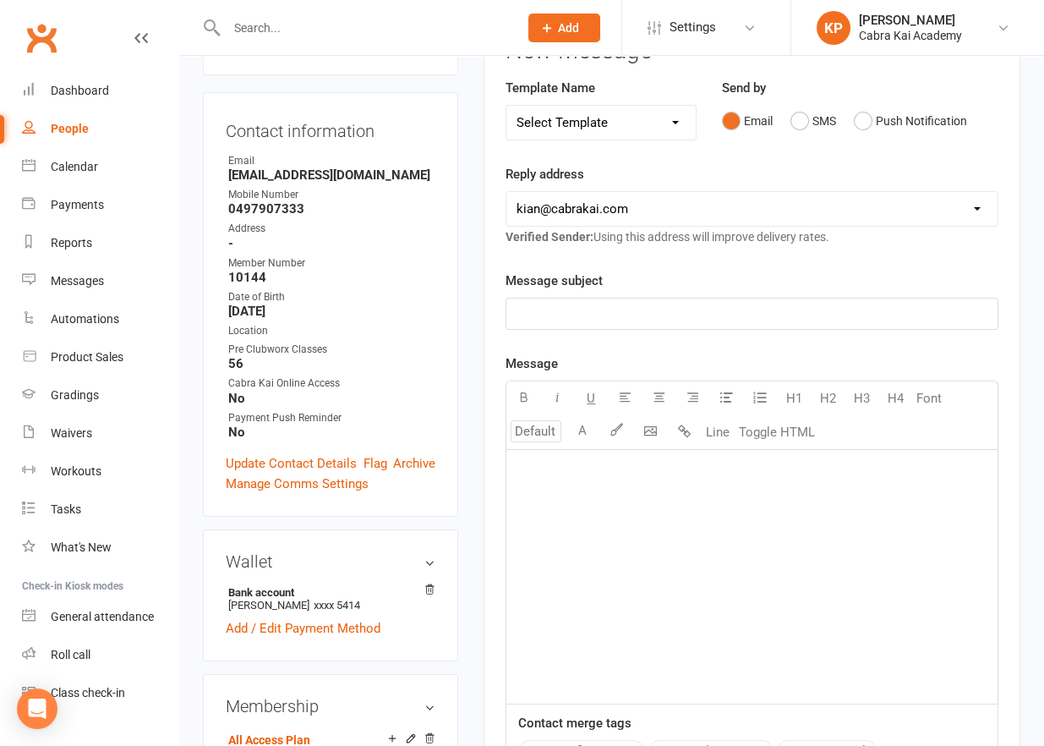
scroll to position [0, 0]
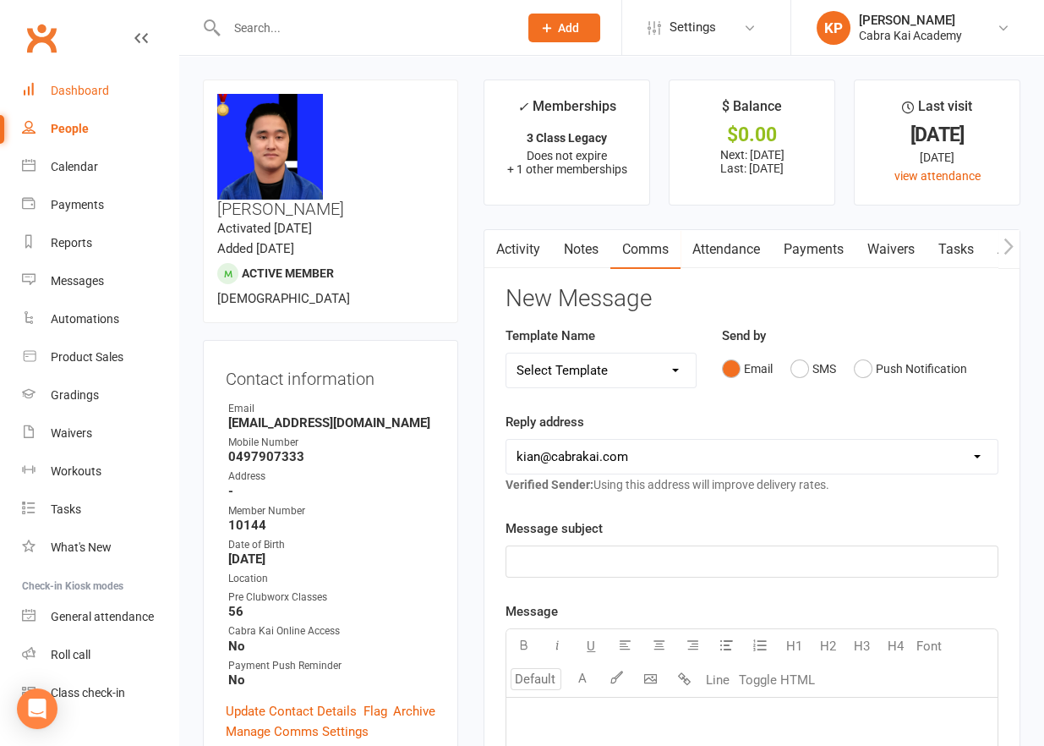
click at [83, 82] on link "Dashboard" at bounding box center [100, 91] width 156 height 38
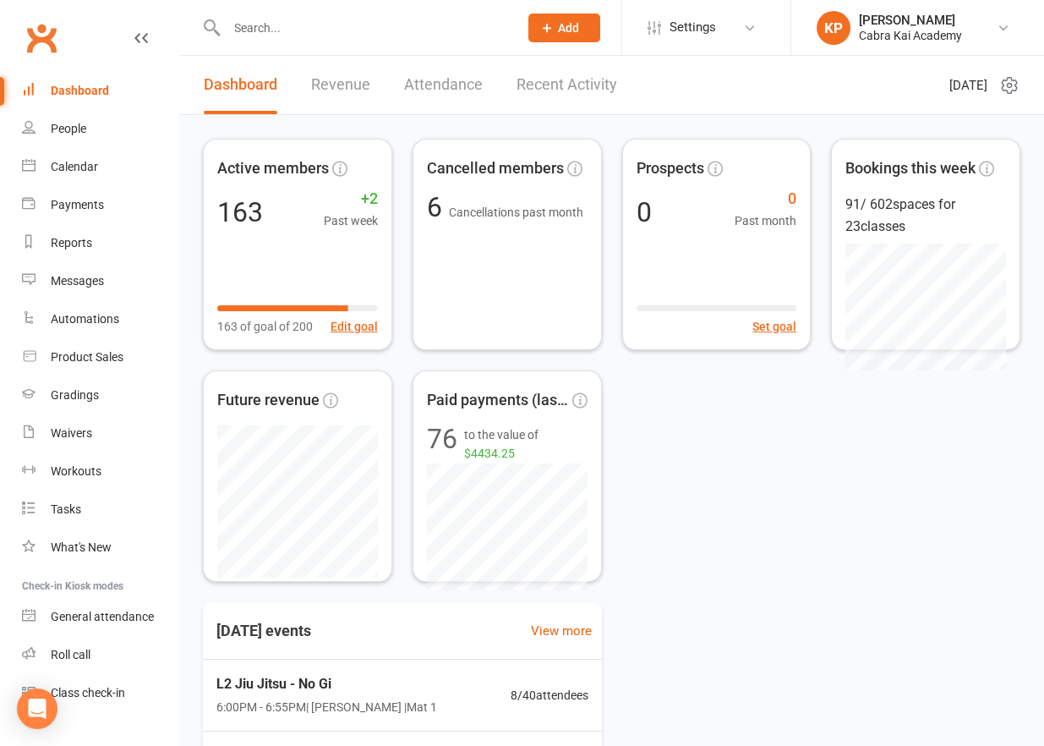
click at [724, 514] on div "Active members 163 +2 Past week 163 of goal of 200 Edit goal Cancelled members …" at bounding box center [612, 360] width 818 height 443
drag, startPoint x: 733, startPoint y: 528, endPoint x: 732, endPoint y: 520, distance: 8.5
click at [736, 528] on div "Active members 163 +2 Past week 163 of goal of 200 Edit goal Cancelled members …" at bounding box center [612, 360] width 818 height 443
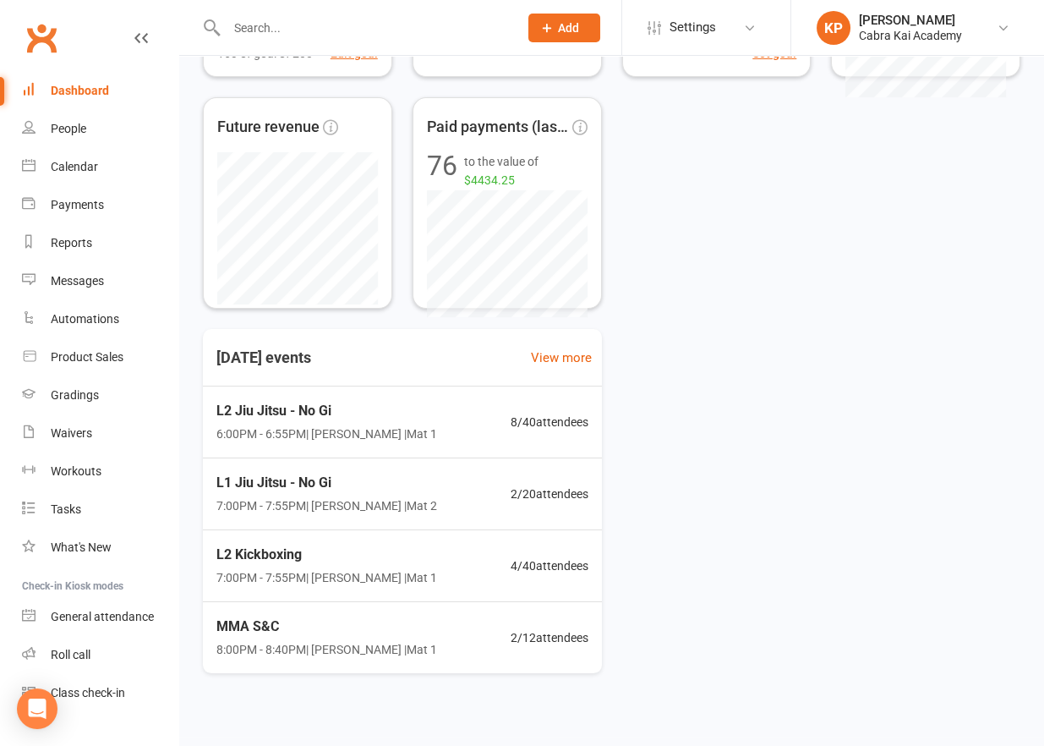
scroll to position [287, 0]
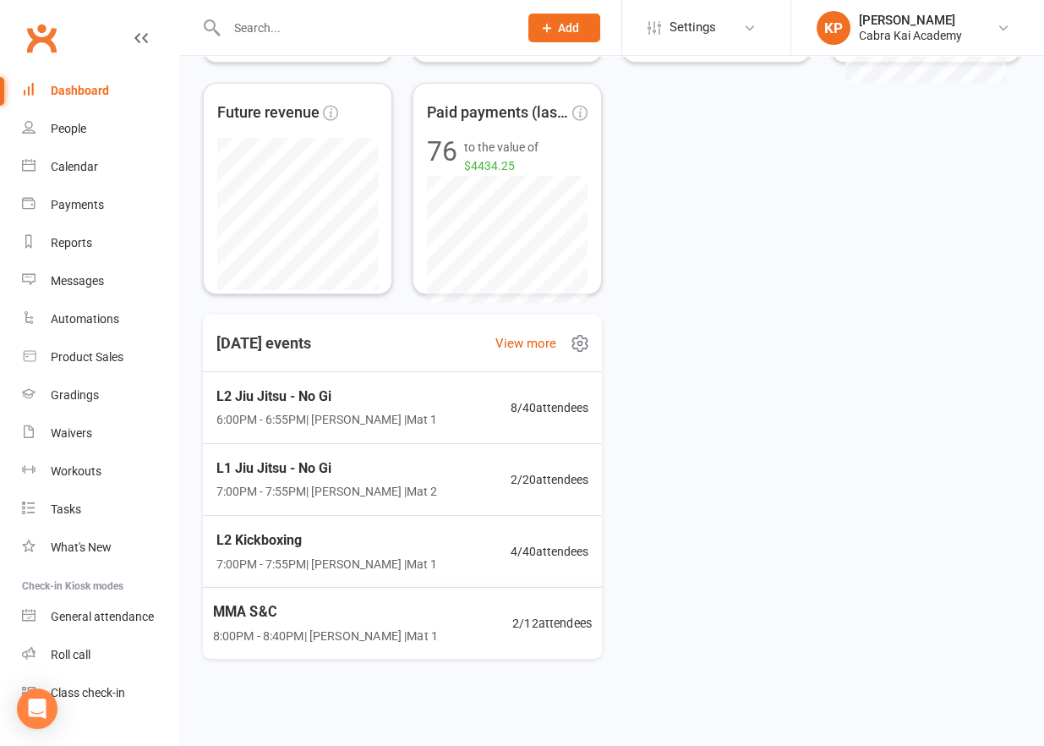
click at [433, 634] on div "MMA S&C 8:00PM - 8:40PM | [PERSON_NAME] | Mat 1 2 / 12 attendees" at bounding box center [402, 623] width 420 height 73
click at [357, 554] on span "7:00PM - 7:55PM | [PERSON_NAME] | Mat 1" at bounding box center [325, 563] width 225 height 19
click at [352, 482] on span "7:00PM - 7:55PM | [PERSON_NAME] | Mat 2" at bounding box center [327, 491] width 222 height 19
click at [364, 413] on span "6:00PM - 6:55PM | [PERSON_NAME] | Mat 1" at bounding box center [326, 419] width 221 height 19
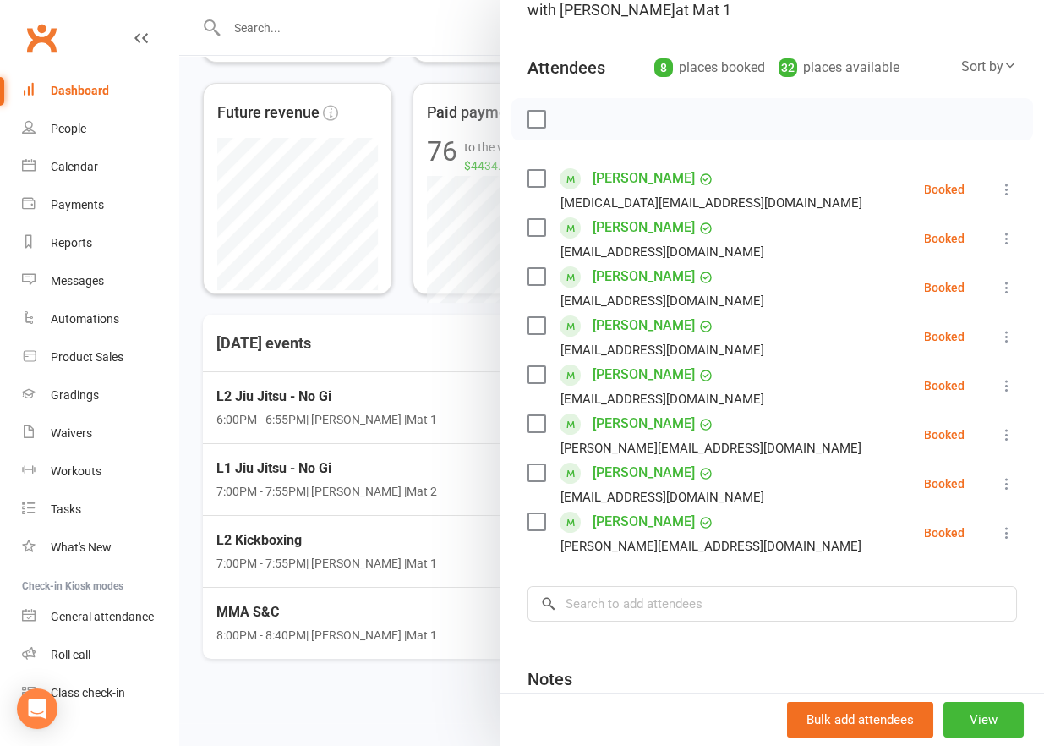
scroll to position [0, 0]
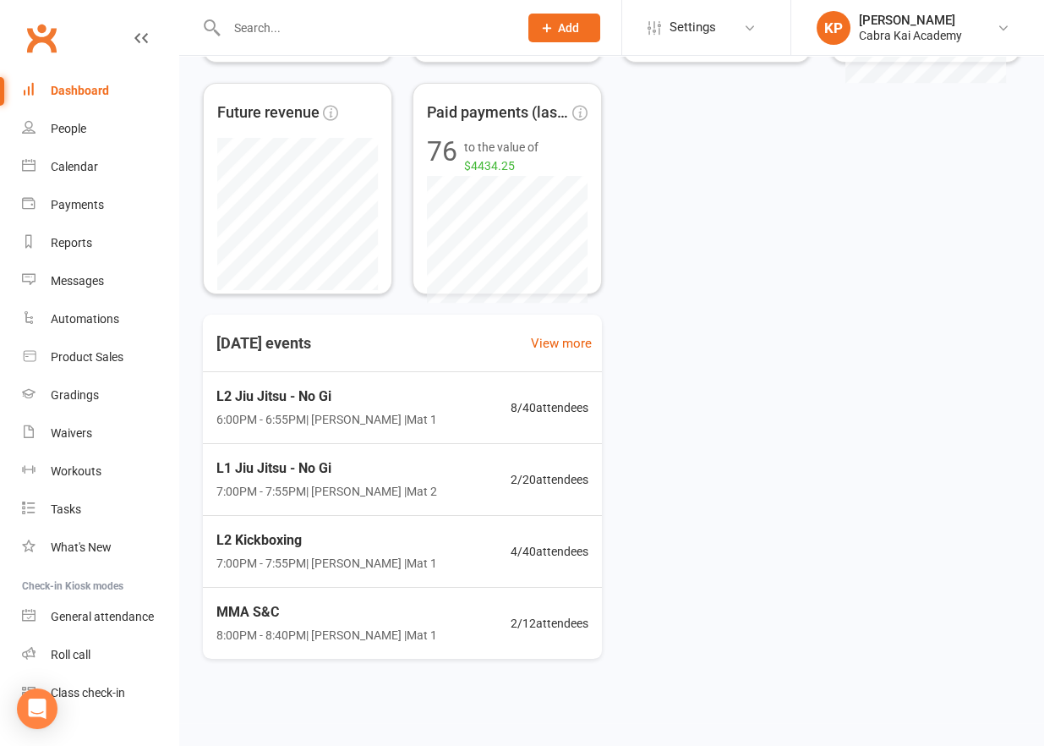
click at [706, 297] on div "Active members 163 +2 Past week 163 of goal of 200 Edit goal Cancelled members …" at bounding box center [611, 264] width 865 height 872
